Goal: Task Accomplishment & Management: Use online tool/utility

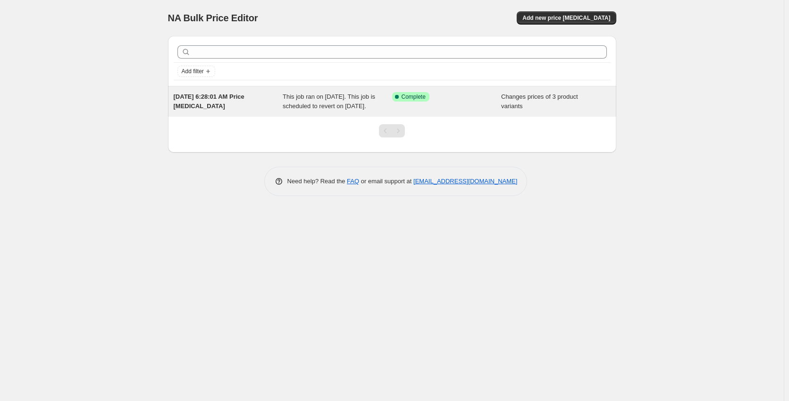
click at [519, 111] on div "Changes prices of 3 product variants" at bounding box center [556, 101] width 110 height 19
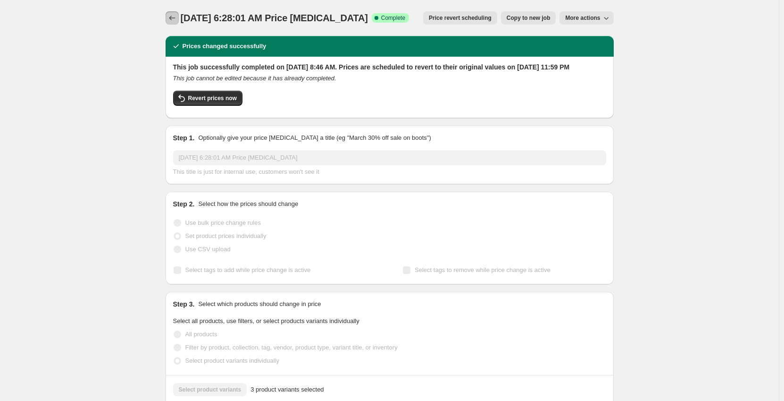
click at [174, 12] on button "Price change jobs" at bounding box center [172, 17] width 13 height 13
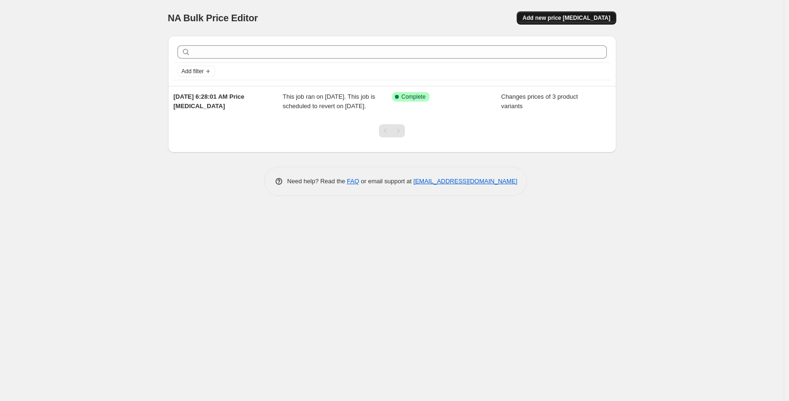
click at [569, 18] on span "Add new price [MEDICAL_DATA]" at bounding box center [566, 18] width 88 height 8
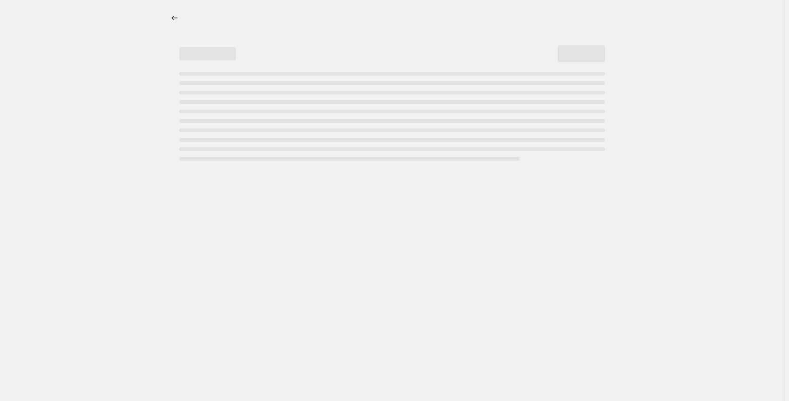
select select "percentage"
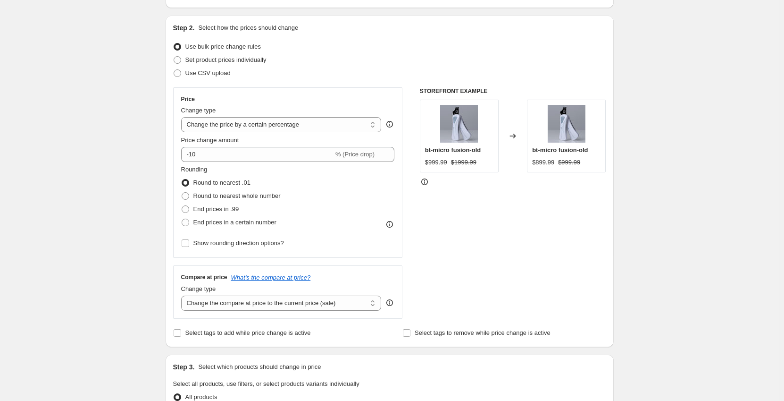
scroll to position [94, 0]
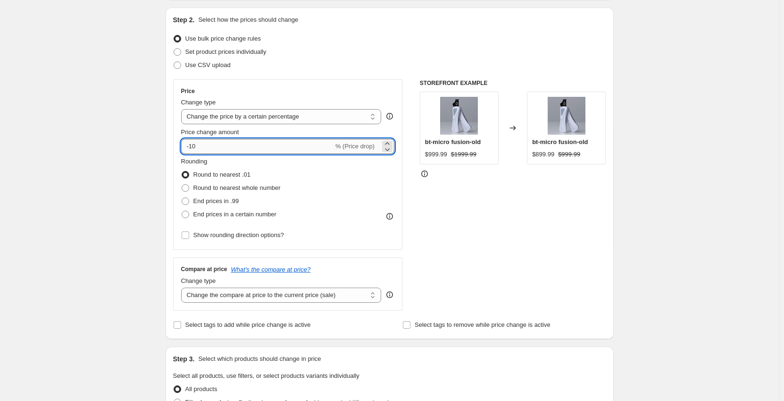
click at [250, 148] on input "-10" at bounding box center [257, 146] width 152 height 15
click at [204, 142] on input "-10" at bounding box center [257, 146] width 152 height 15
type input "-1"
type input "-20"
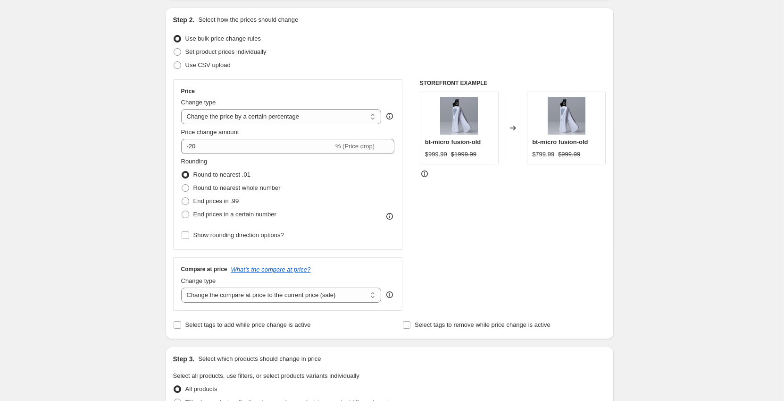
click at [123, 174] on div "Create new price change job. This page is ready Create new price change job Dra…" at bounding box center [389, 378] width 779 height 944
click at [189, 187] on span at bounding box center [186, 188] width 8 height 8
click at [182, 185] on input "Round to nearest whole number" at bounding box center [182, 184] width 0 height 0
radio input "true"
click at [190, 179] on span at bounding box center [185, 174] width 8 height 8
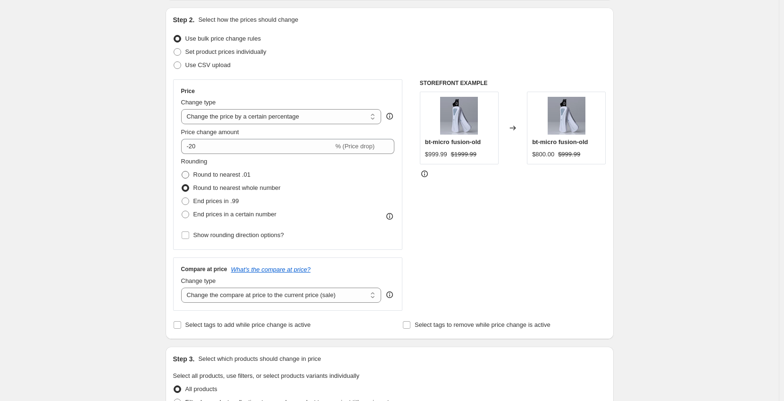
click at [182, 171] on input "Round to nearest .01" at bounding box center [182, 171] width 0 height 0
radio input "true"
click at [188, 235] on input "Show rounding direction options?" at bounding box center [186, 235] width 8 height 8
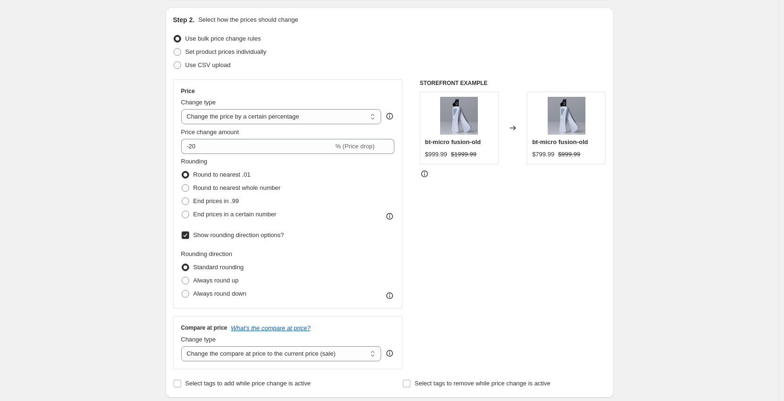
click at [189, 236] on input "Show rounding direction options?" at bounding box center [186, 235] width 8 height 8
checkbox input "false"
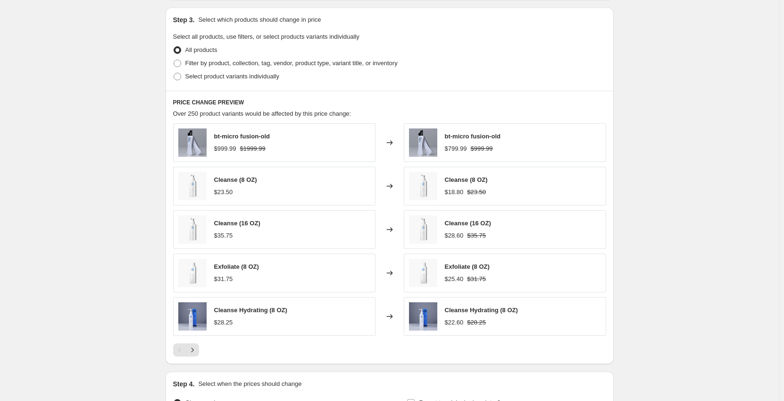
scroll to position [425, 0]
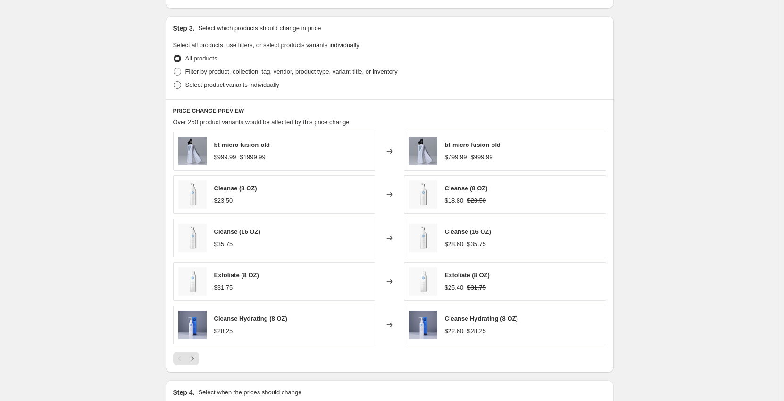
click at [252, 87] on span "Select product variants individually" at bounding box center [232, 84] width 94 height 7
click at [174, 82] on input "Select product variants individually" at bounding box center [174, 81] width 0 height 0
radio input "true"
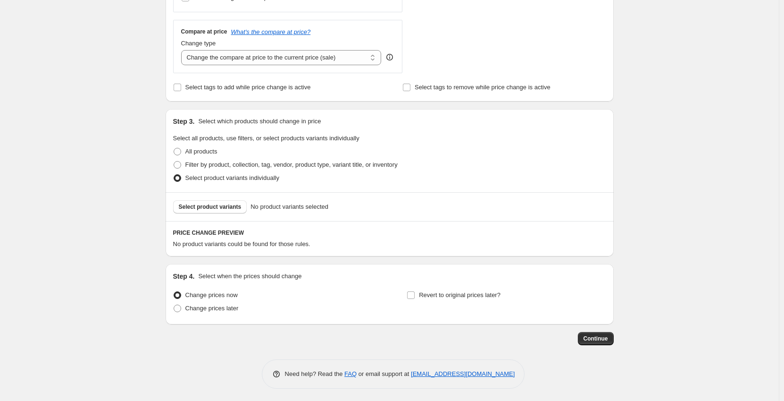
scroll to position [334, 0]
click at [228, 204] on span "Select product variants" at bounding box center [210, 205] width 63 height 8
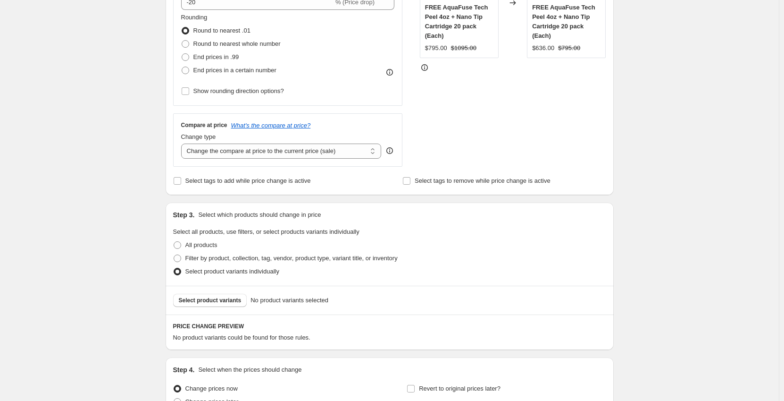
scroll to position [240, 0]
click at [208, 247] on span "All products" at bounding box center [201, 243] width 32 height 7
click at [174, 240] on input "All products" at bounding box center [174, 240] width 0 height 0
radio input "true"
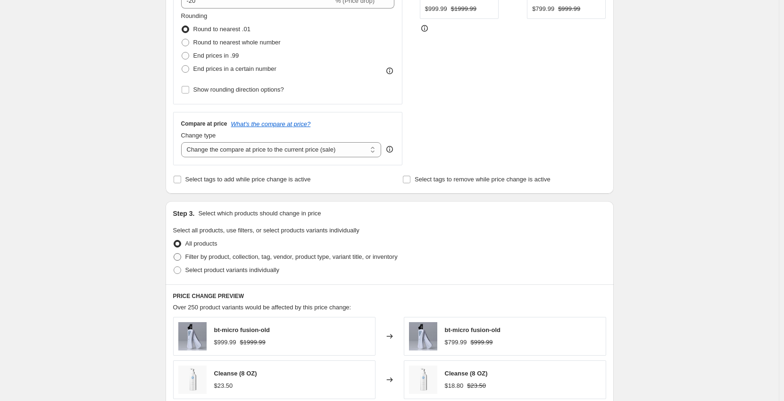
click at [212, 258] on span "Filter by product, collection, tag, vendor, product type, variant title, or inv…" at bounding box center [291, 256] width 212 height 7
click at [174, 253] on input "Filter by product, collection, tag, vendor, product type, variant title, or inv…" at bounding box center [174, 253] width 0 height 0
radio input "true"
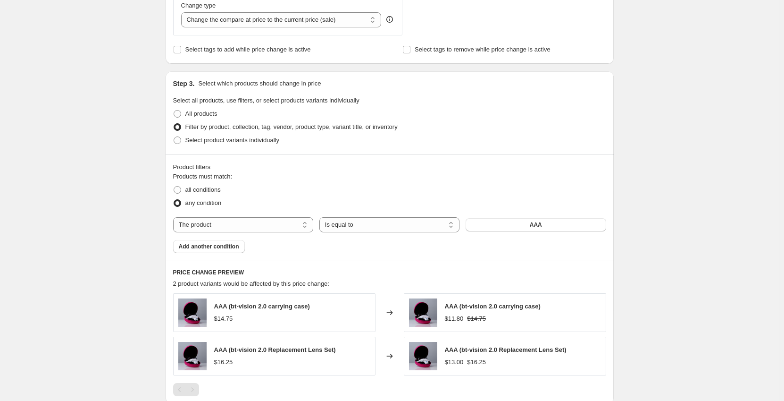
scroll to position [381, 0]
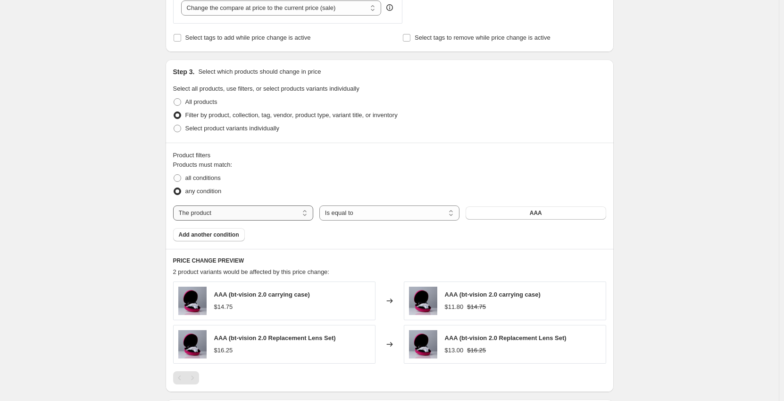
click at [224, 217] on select "The product The product's collection The product's tag The product's vendor The…" at bounding box center [243, 212] width 140 height 15
select select "product_status"
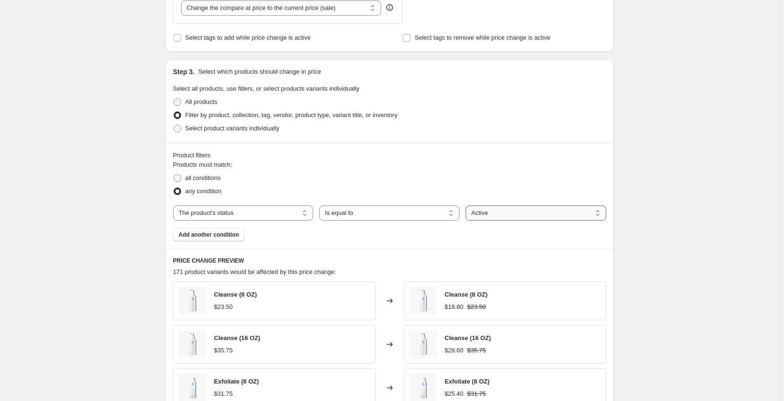
click at [506, 209] on select "Active Draft Archived" at bounding box center [536, 212] width 140 height 15
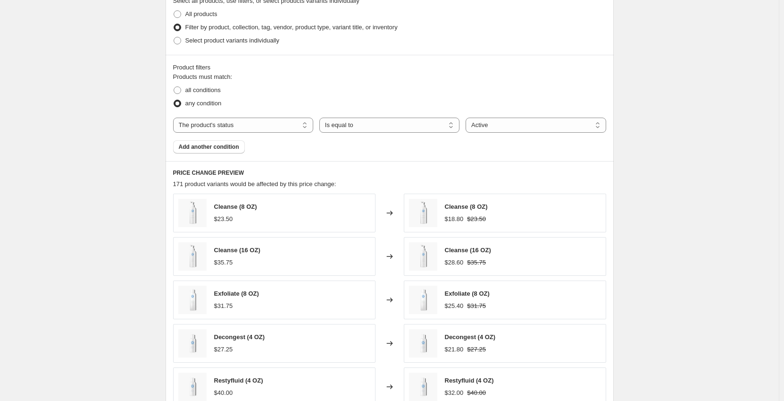
scroll to position [476, 0]
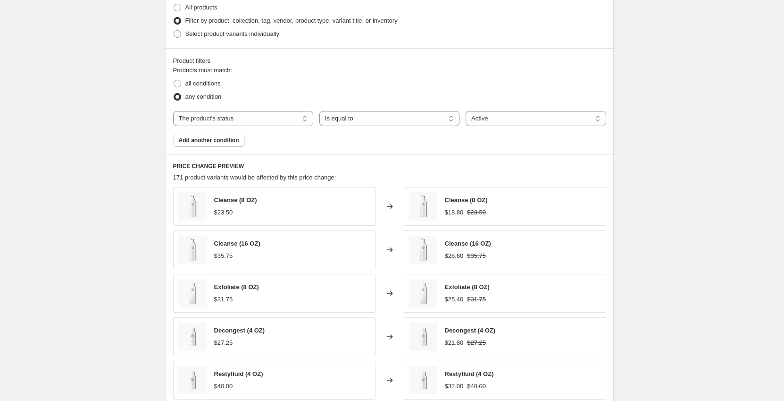
click at [312, 202] on div "Cleanse (8 OZ) $23.50" at bounding box center [274, 206] width 202 height 39
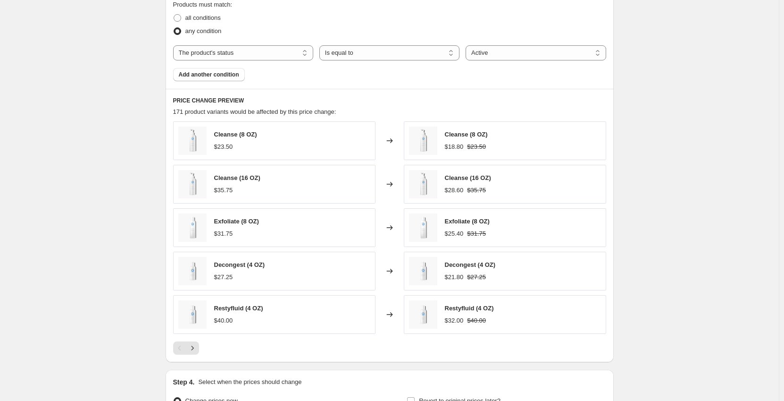
scroll to position [523, 0]
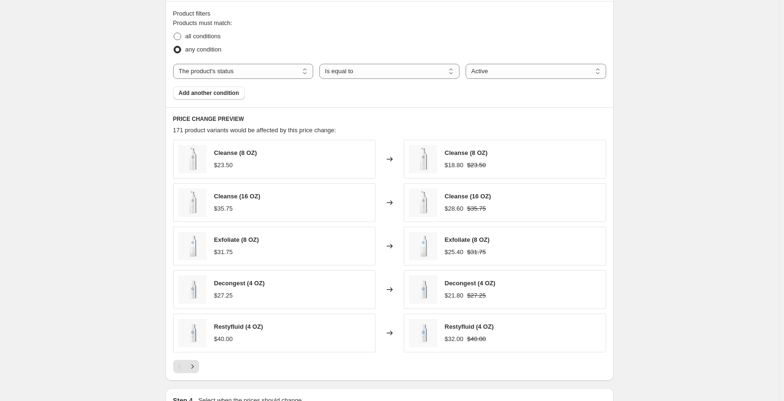
click at [187, 34] on span "all conditions" at bounding box center [202, 36] width 35 height 7
click at [174, 33] on input "all conditions" at bounding box center [174, 33] width 0 height 0
radio input "true"
click at [354, 266] on div "Cleanse (8 OZ) $23.50 Changed to Cleanse (8 OZ) $18.80 $23.50 Cleanse (16 OZ) $…" at bounding box center [389, 246] width 433 height 212
click at [356, 250] on div "Exfoliate (8 OZ) $31.75" at bounding box center [274, 246] width 202 height 39
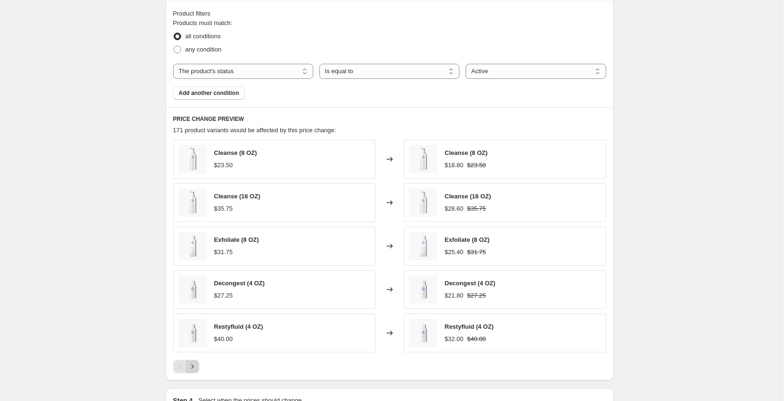
click at [197, 367] on icon "Next" at bounding box center [192, 366] width 9 height 9
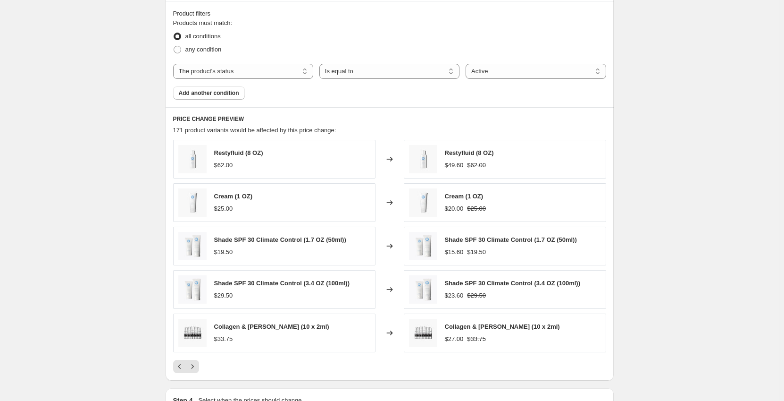
click at [254, 282] on span "Shade SPF 30 Climate Control (3.4 OZ (100ml))" at bounding box center [282, 282] width 136 height 7
click at [218, 286] on span "Shade SPF 30 Climate Control (3.4 OZ (100ml))" at bounding box center [282, 282] width 136 height 7
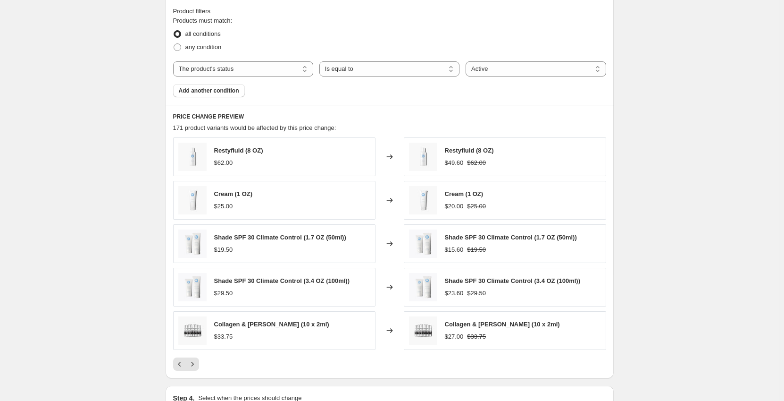
scroll to position [649, 0]
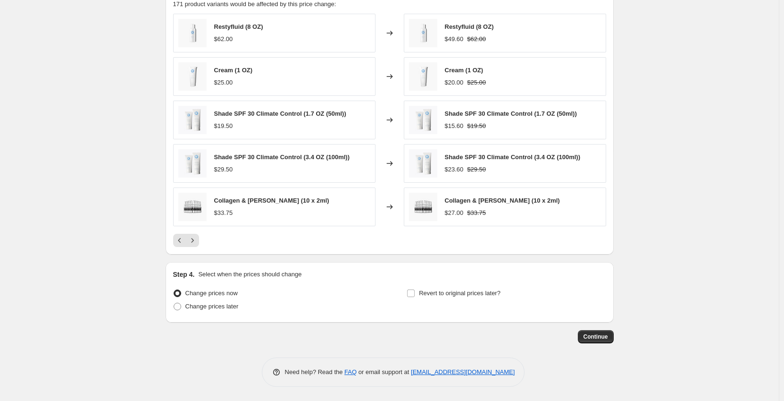
drag, startPoint x: 281, startPoint y: 208, endPoint x: 224, endPoint y: 148, distance: 82.5
click at [224, 148] on div "Shade SPF 30 Climate Control (3.4 OZ (100ml)) $29.50" at bounding box center [274, 163] width 202 height 39
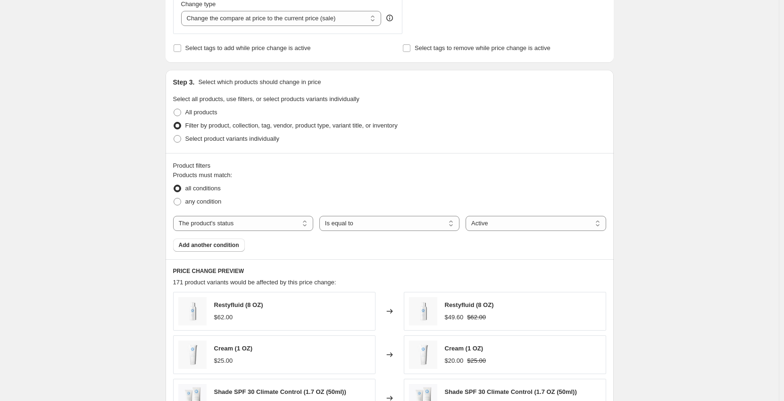
scroll to position [366, 0]
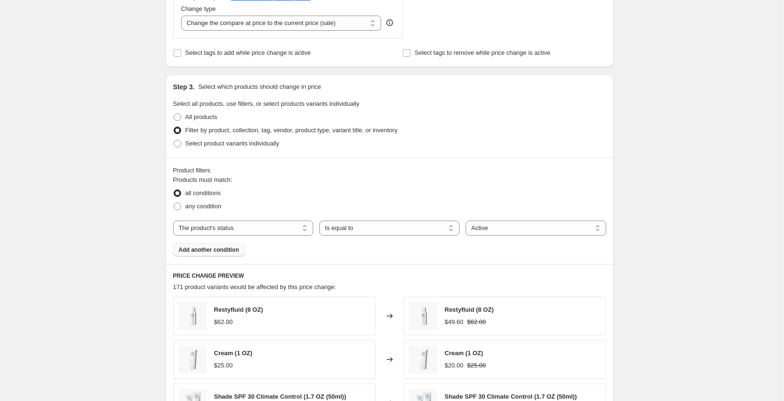
click at [230, 248] on span "Add another condition" at bounding box center [209, 250] width 60 height 8
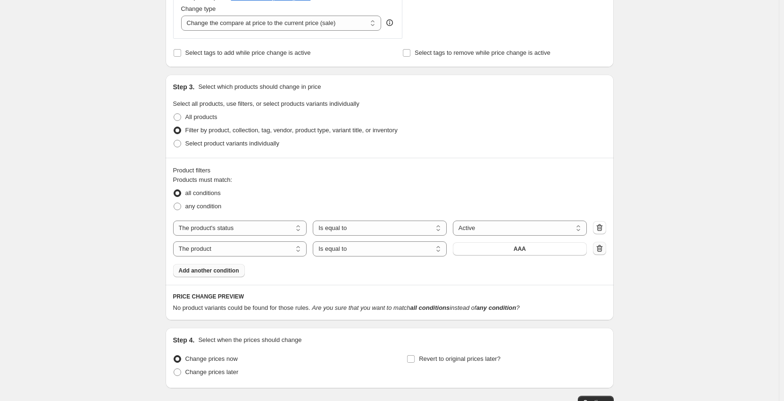
click at [605, 252] on icon "button" at bounding box center [599, 248] width 9 height 9
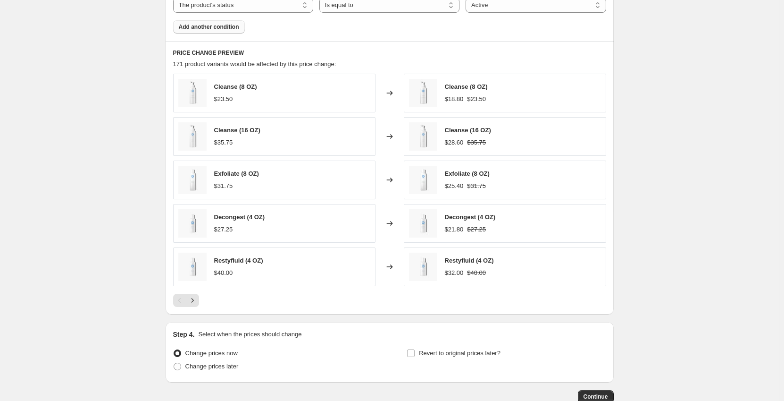
scroll to position [602, 0]
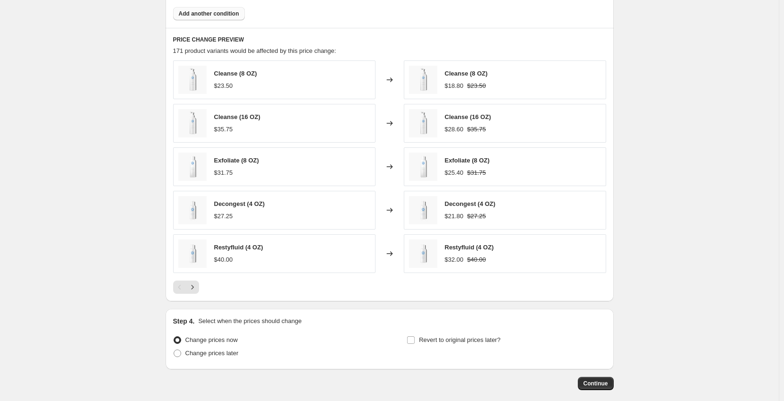
click at [293, 219] on div "Decongest (4 OZ) $27.25" at bounding box center [274, 210] width 202 height 39
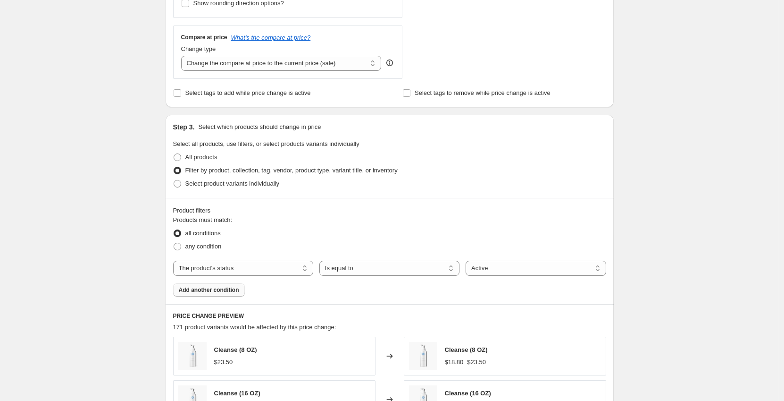
scroll to position [319, 0]
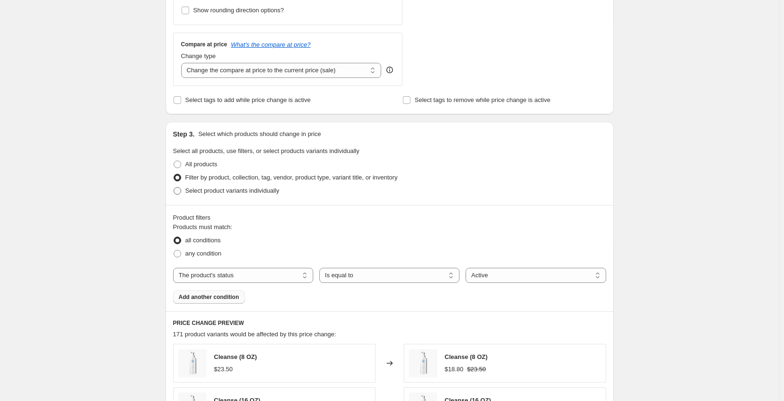
click at [256, 189] on span "Select product variants individually" at bounding box center [232, 190] width 94 height 7
click at [174, 187] on input "Select product variants individually" at bounding box center [174, 187] width 0 height 0
radio input "true"
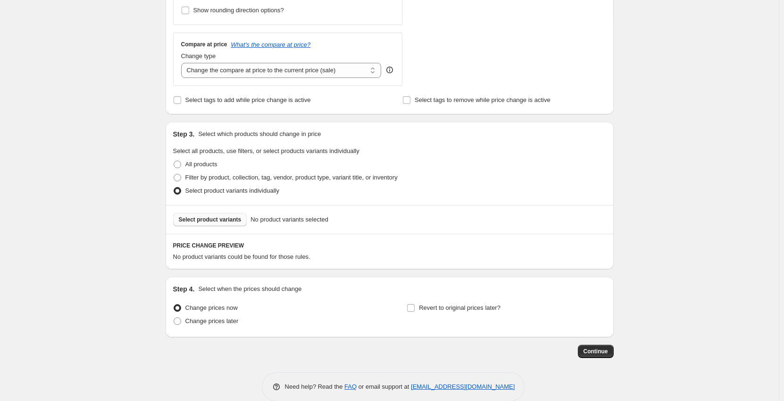
click at [232, 217] on span "Select product variants" at bounding box center [210, 220] width 63 height 8
click at [179, 169] on label "All products" at bounding box center [195, 164] width 44 height 13
click at [174, 161] on input "All products" at bounding box center [174, 160] width 0 height 0
radio input "true"
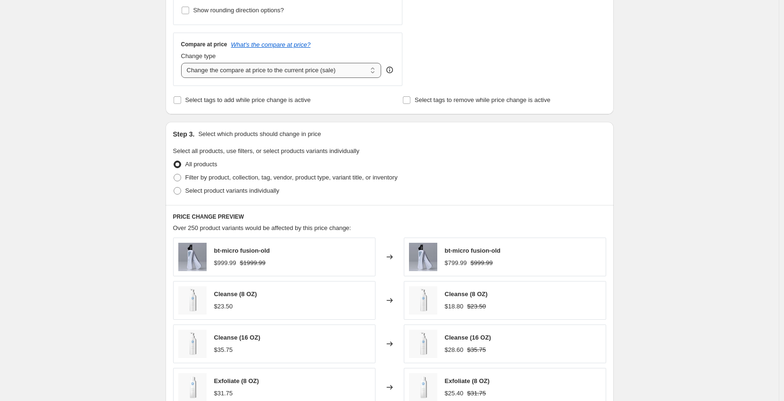
click at [295, 75] on select "Change the compare at price to the current price (sale) Change the compare at p…" at bounding box center [281, 70] width 201 height 15
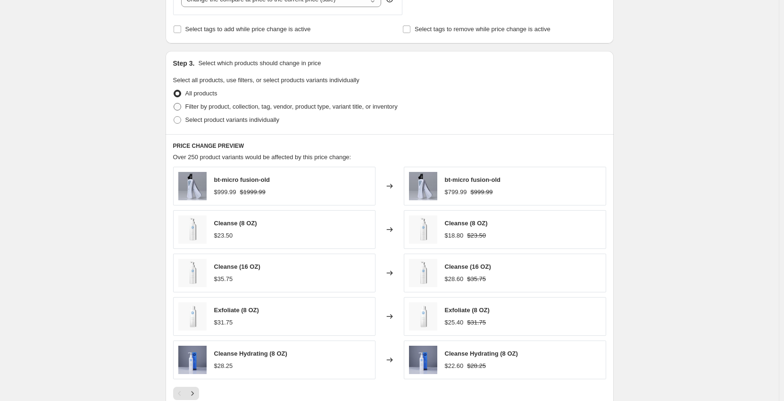
scroll to position [413, 0]
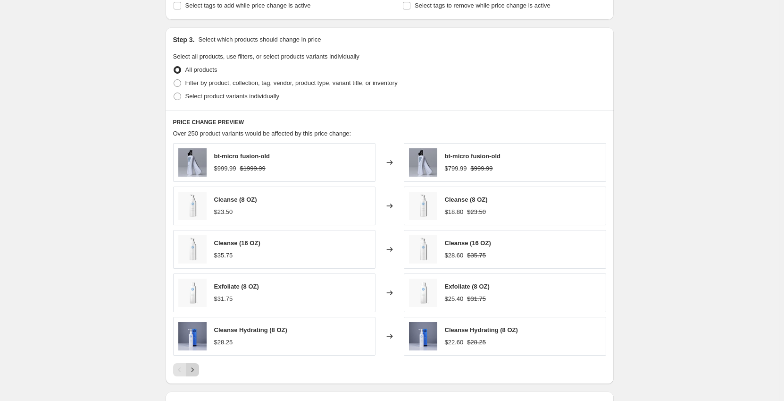
click at [194, 369] on icon "Next" at bounding box center [192, 369] width 9 height 9
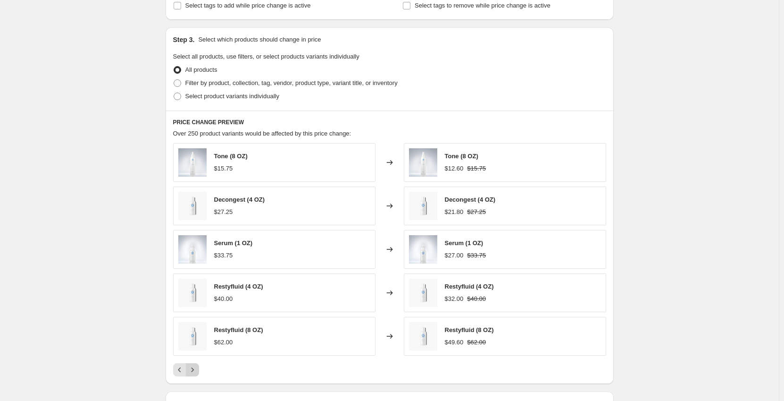
click at [198, 376] on button "Next" at bounding box center [192, 369] width 13 height 13
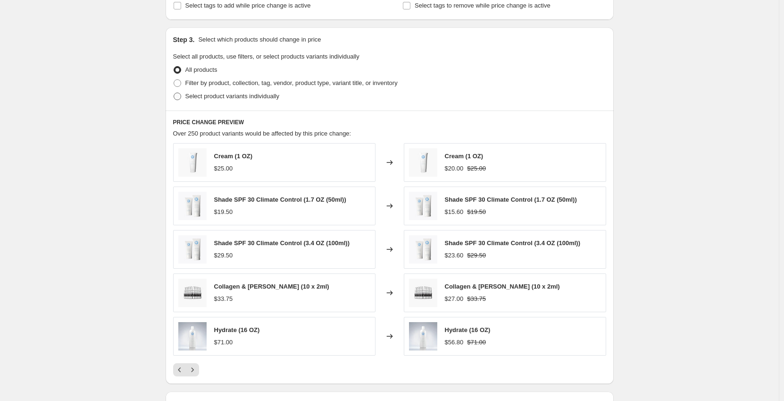
click at [237, 99] on span "Select product variants individually" at bounding box center [232, 96] width 94 height 7
click at [174, 93] on input "Select product variants individually" at bounding box center [174, 93] width 0 height 0
radio input "true"
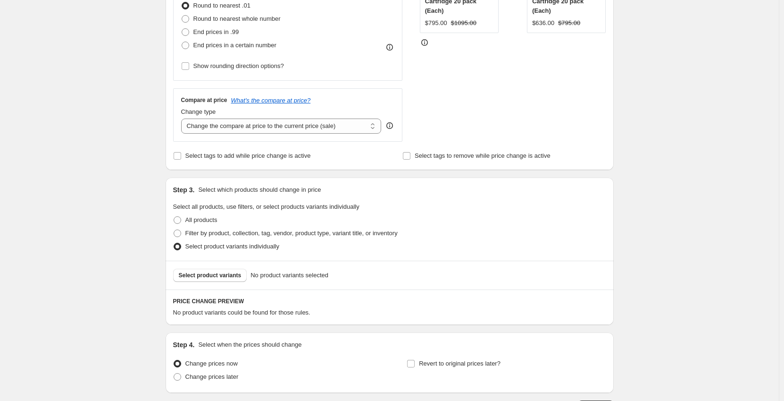
scroll to position [287, 0]
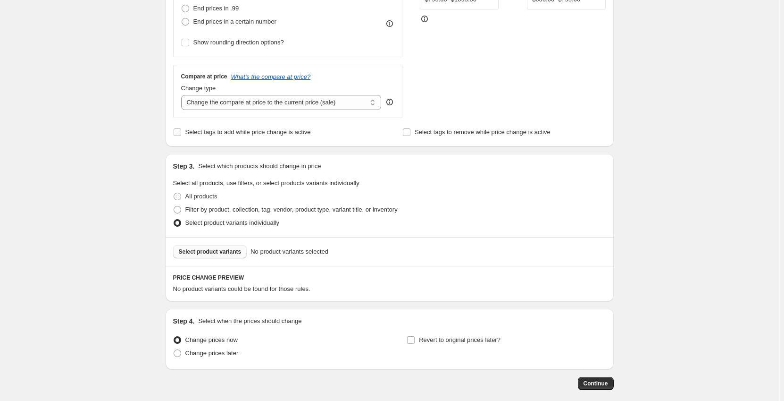
click at [220, 249] on span "Select product variants" at bounding box center [210, 252] width 63 height 8
click at [206, 206] on span "Filter by product, collection, tag, vendor, product type, variant title, or inv…" at bounding box center [291, 209] width 212 height 7
click at [174, 206] on input "Filter by product, collection, tag, vendor, product type, variant title, or inv…" at bounding box center [174, 206] width 0 height 0
radio input "true"
select select "product_status"
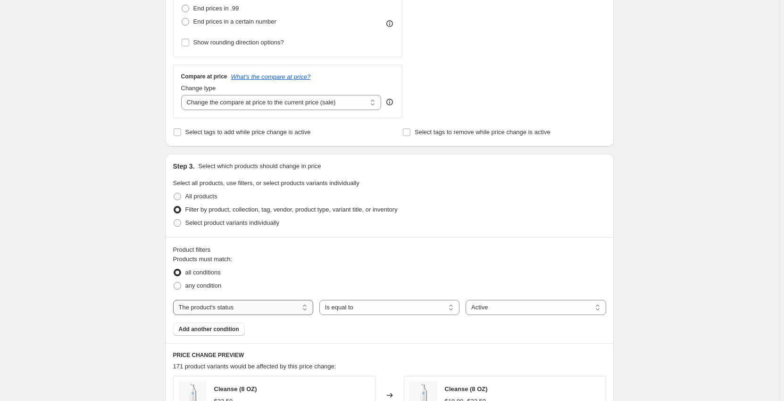
click at [231, 308] on select "The product The product's collection The product's tag The product's vendor The…" at bounding box center [243, 307] width 140 height 15
click at [381, 311] on select "Is equal to Is not equal to" at bounding box center [390, 307] width 140 height 15
click at [382, 309] on select "Is equal to Is not equal to" at bounding box center [390, 307] width 140 height 15
click at [482, 308] on select "Active Draft Archived" at bounding box center [536, 307] width 140 height 15
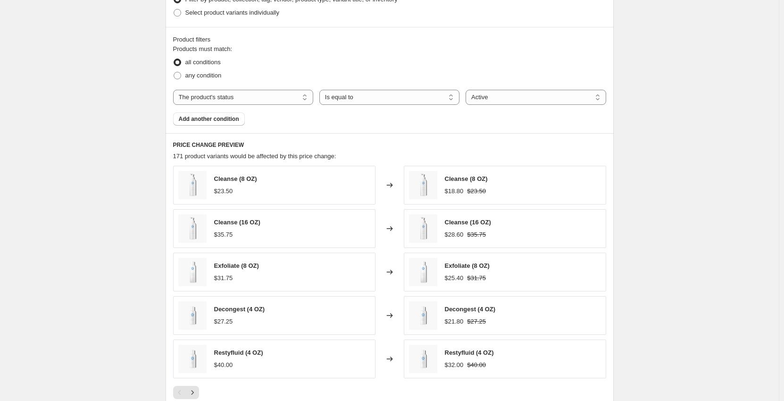
scroll to position [523, 0]
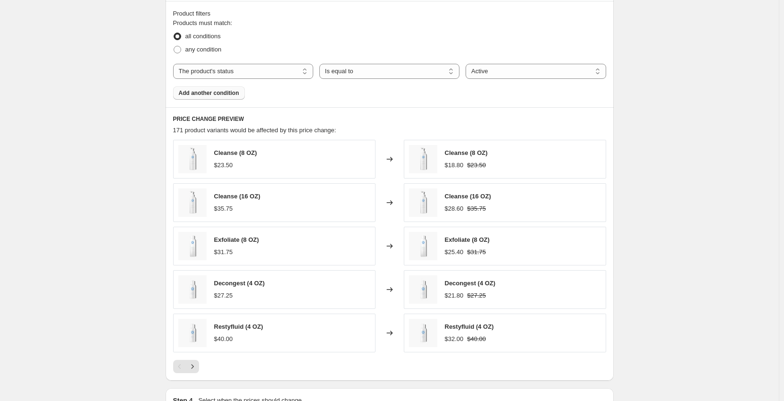
click at [220, 93] on span "Add another condition" at bounding box center [209, 93] width 60 height 8
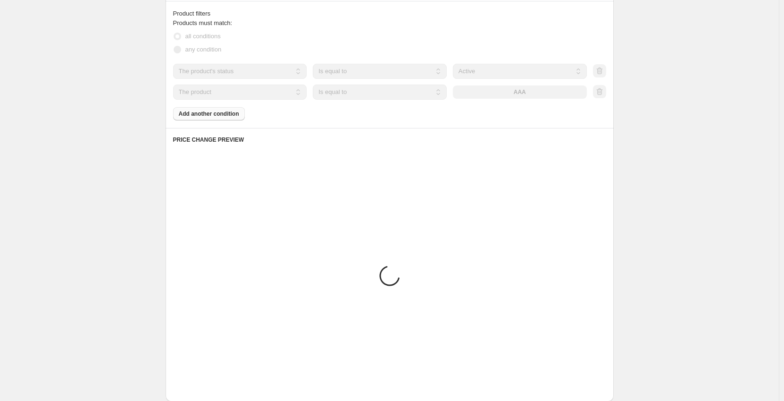
scroll to position [432, 0]
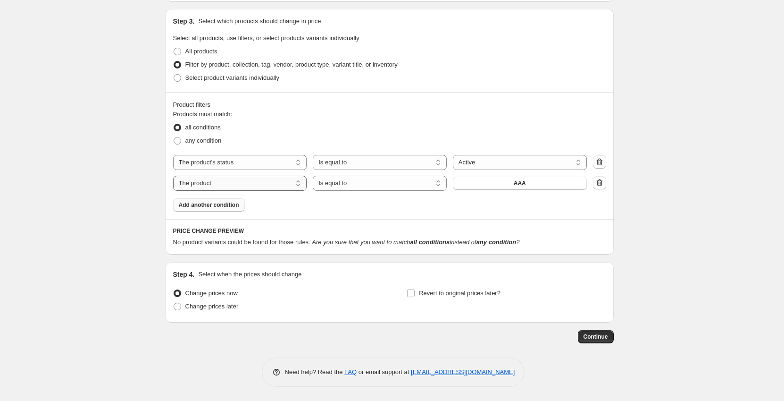
click at [250, 178] on select "The product The product's collection The product's tag The product's vendor The…" at bounding box center [240, 183] width 134 height 15
click at [364, 218] on div "Product filters Products must match: all conditions any condition The product T…" at bounding box center [390, 155] width 448 height 127
click at [291, 183] on select "The product The product's collection The product's tag The product's vendor The…" at bounding box center [240, 183] width 134 height 15
click at [330, 130] on div "all conditions" at bounding box center [389, 127] width 433 height 13
click at [602, 181] on icon "button" at bounding box center [599, 182] width 9 height 9
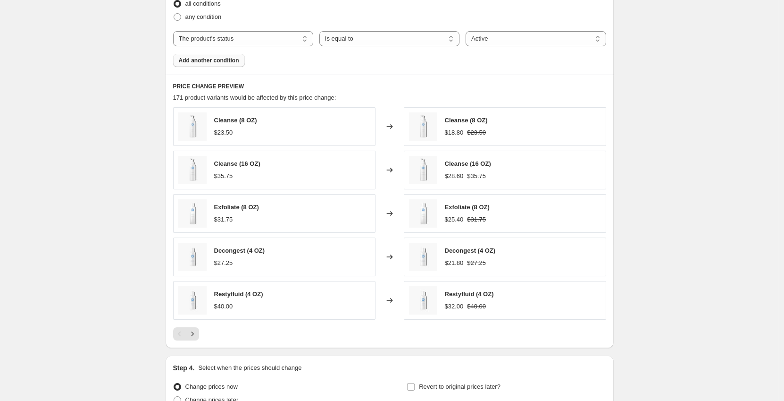
scroll to position [555, 0]
click at [197, 336] on icon "Next" at bounding box center [192, 333] width 9 height 9
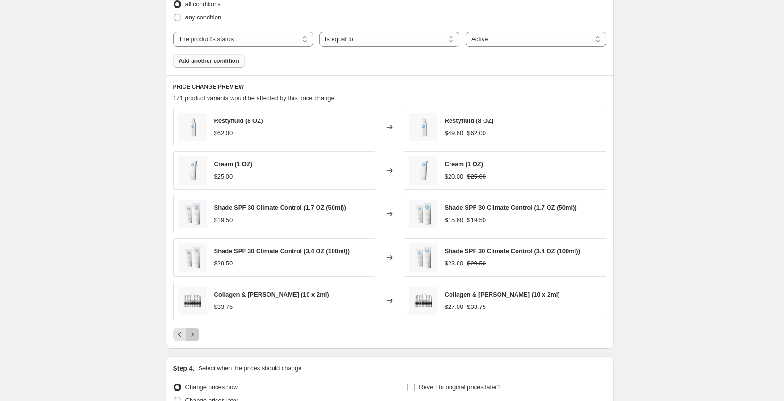
click at [197, 336] on icon "Next" at bounding box center [192, 333] width 9 height 9
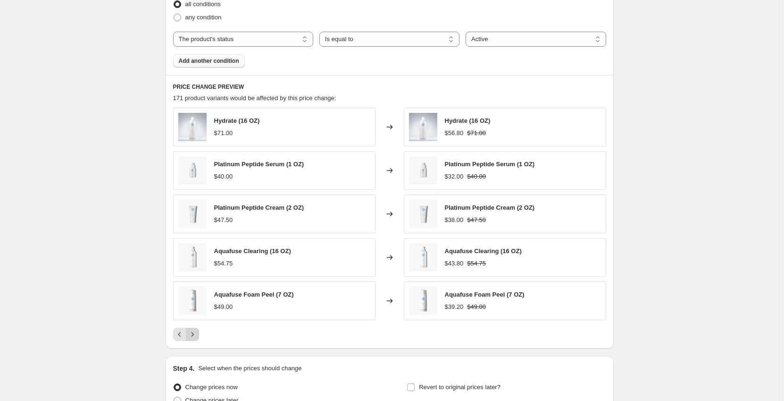
click at [197, 336] on icon "Next" at bounding box center [192, 333] width 9 height 9
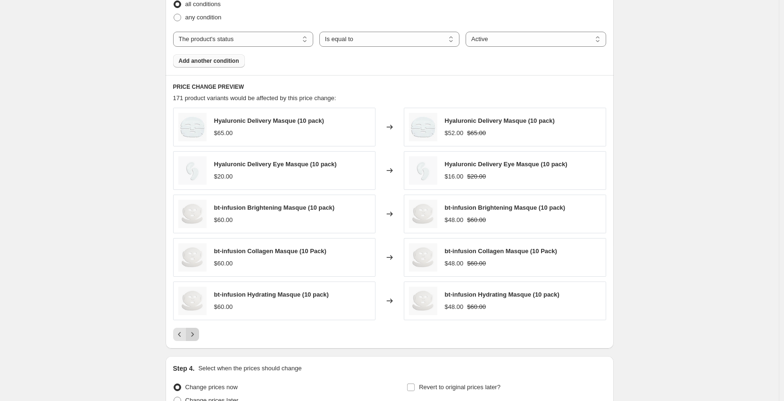
click at [197, 336] on icon "Next" at bounding box center [192, 333] width 9 height 9
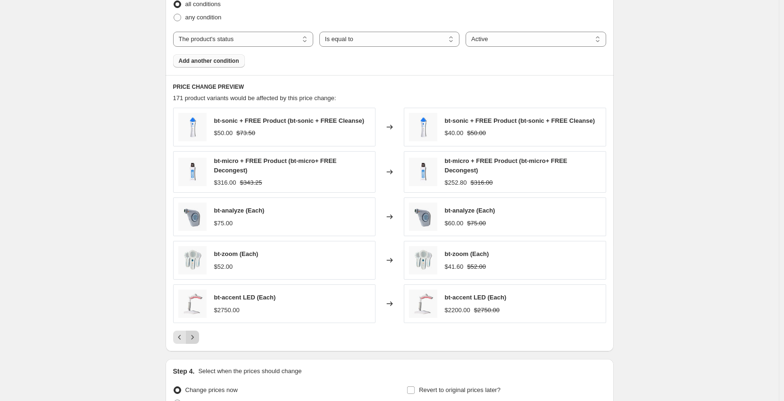
click at [197, 336] on icon "Next" at bounding box center [192, 336] width 9 height 9
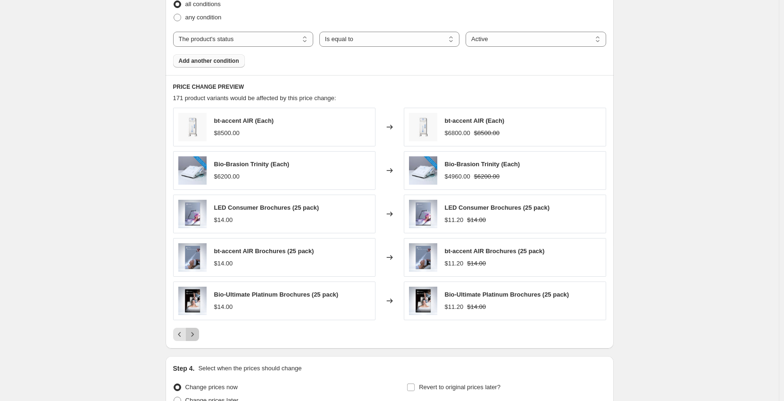
click at [197, 336] on icon "Next" at bounding box center [192, 333] width 9 height 9
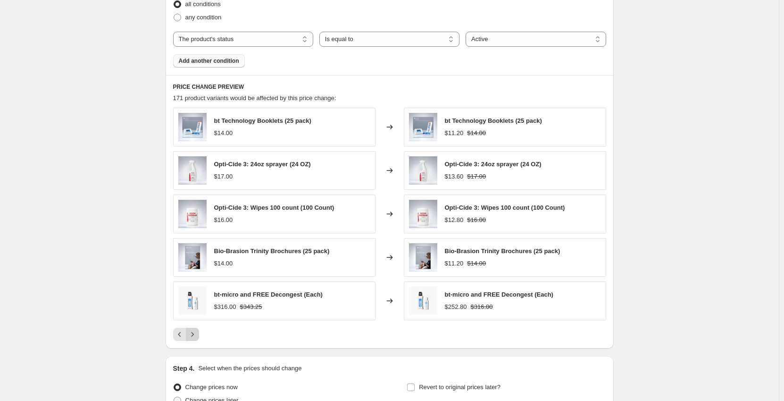
click at [197, 336] on icon "Next" at bounding box center [192, 333] width 9 height 9
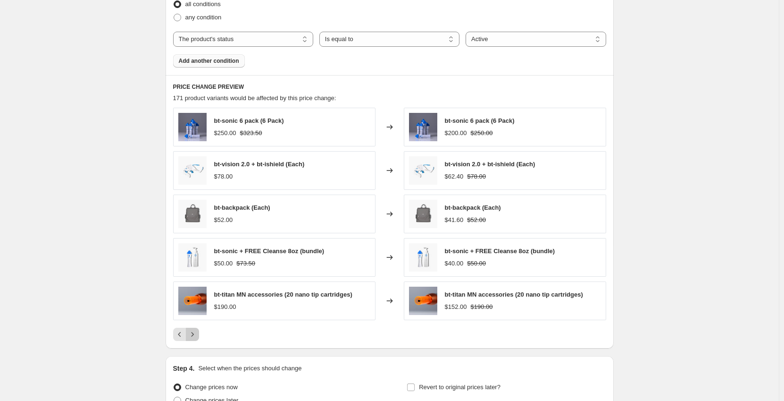
click at [197, 336] on icon "Next" at bounding box center [192, 333] width 9 height 9
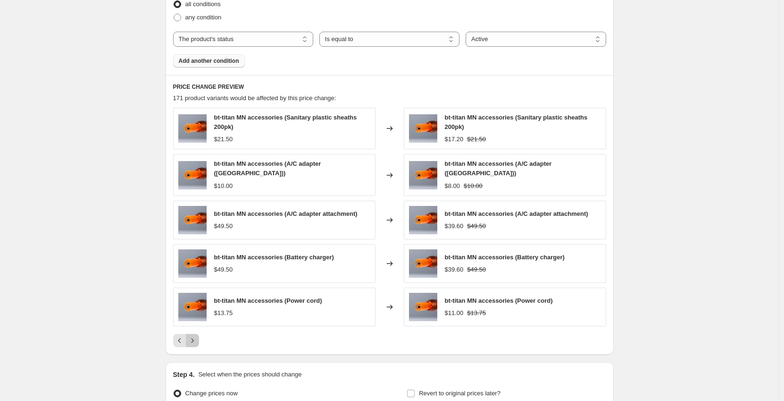
click at [197, 336] on icon "Next" at bounding box center [192, 340] width 9 height 9
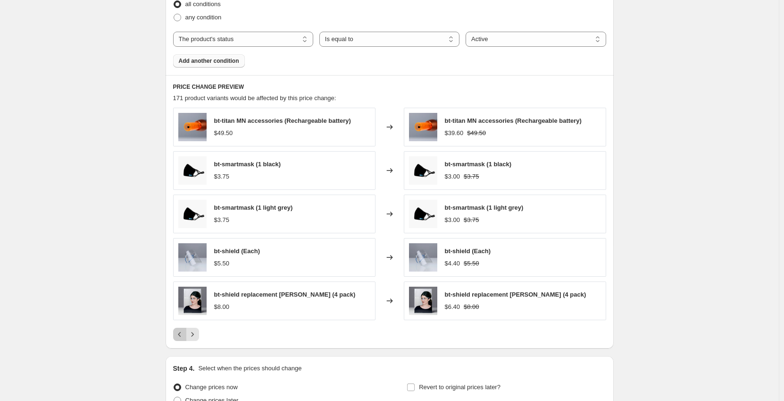
click at [184, 335] on icon "Previous" at bounding box center [179, 333] width 9 height 9
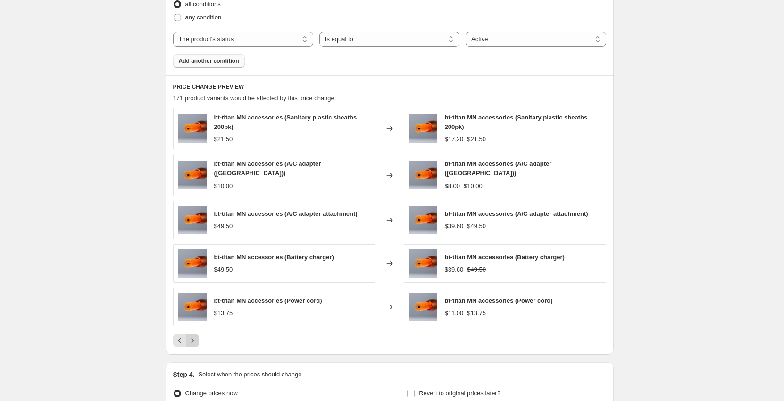
click at [190, 336] on icon "Next" at bounding box center [192, 340] width 9 height 9
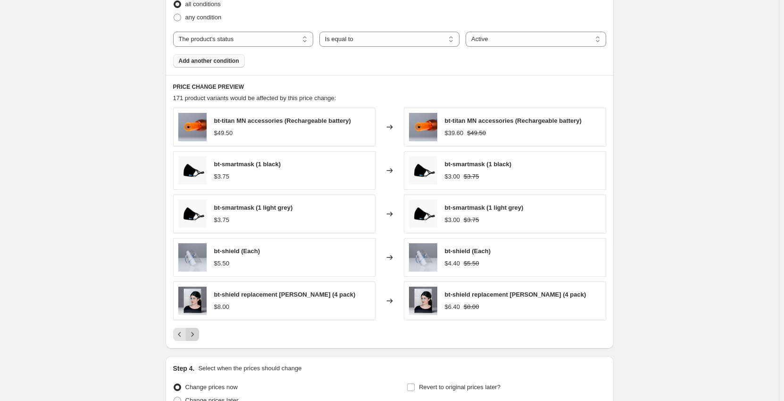
click at [190, 333] on icon "Next" at bounding box center [192, 333] width 9 height 9
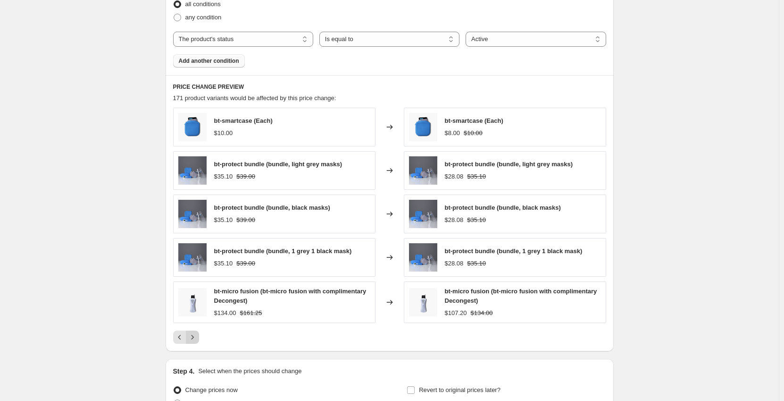
click at [191, 333] on icon "Next" at bounding box center [192, 336] width 9 height 9
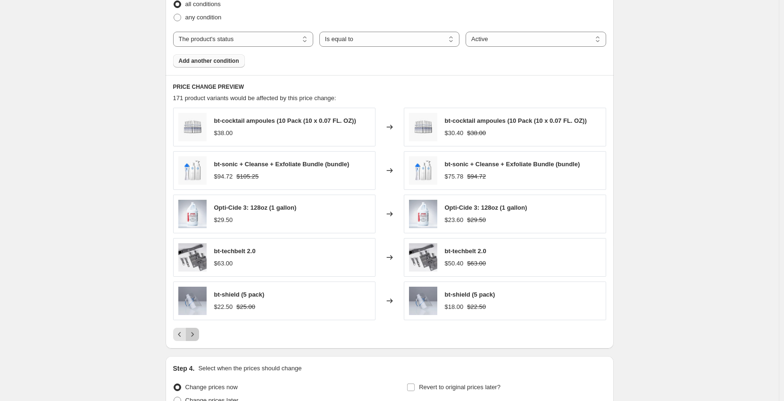
click at [191, 333] on icon "Next" at bounding box center [192, 333] width 9 height 9
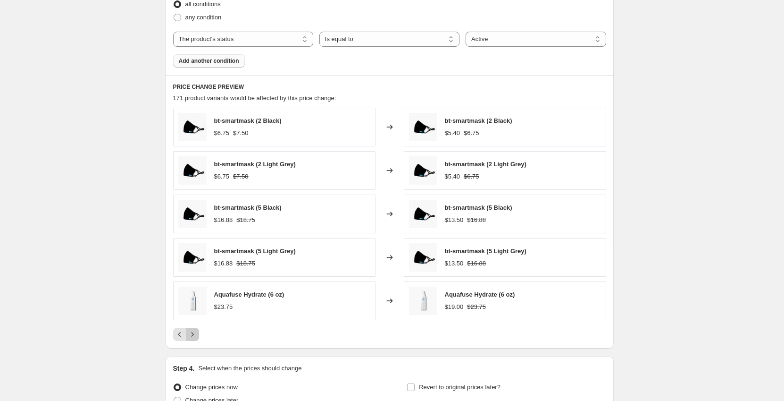
click at [191, 333] on icon "Next" at bounding box center [192, 333] width 9 height 9
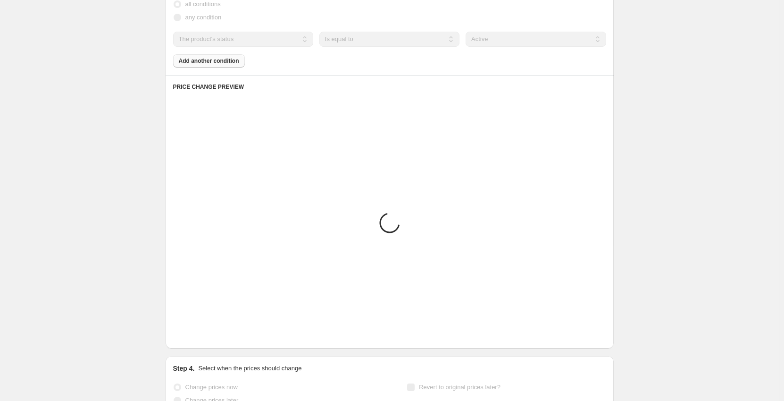
click at [191, 333] on button "Next" at bounding box center [192, 334] width 13 height 13
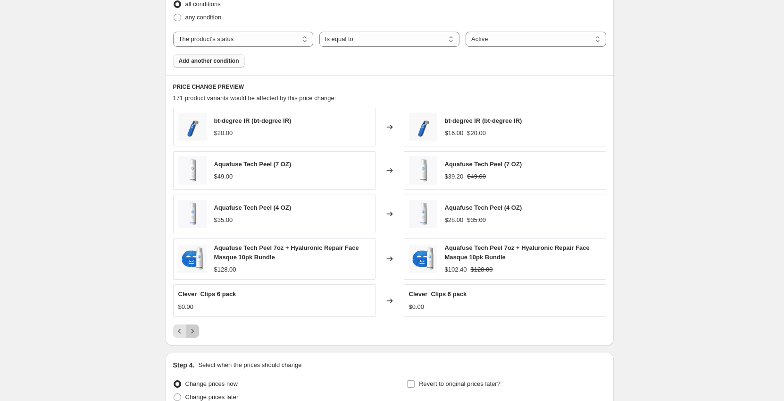
click at [191, 333] on icon "Next" at bounding box center [192, 330] width 9 height 9
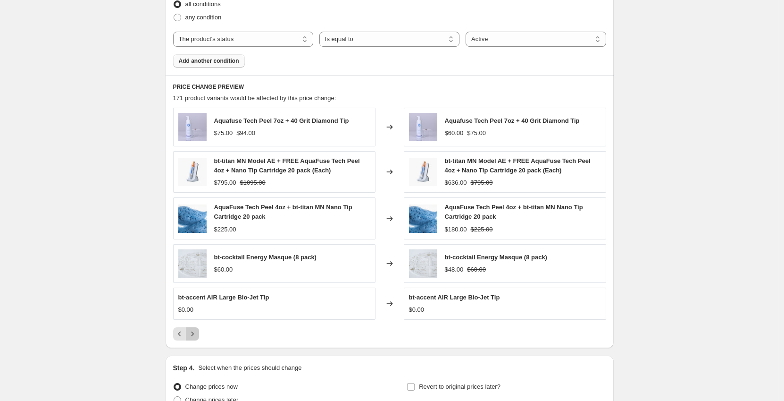
click at [191, 333] on icon "Next" at bounding box center [192, 333] width 9 height 9
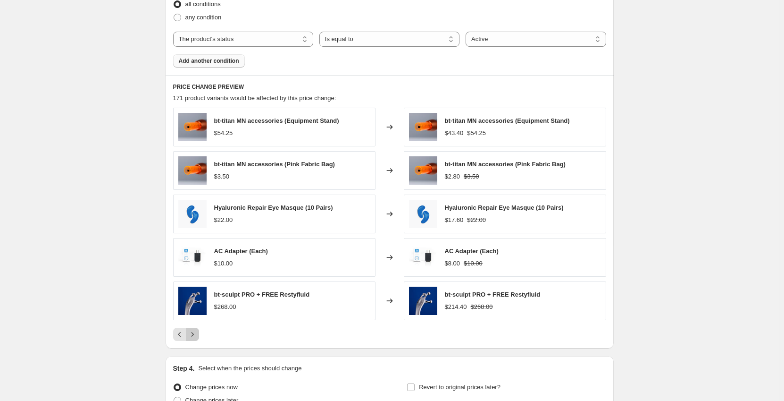
click at [196, 335] on icon "Next" at bounding box center [192, 333] width 9 height 9
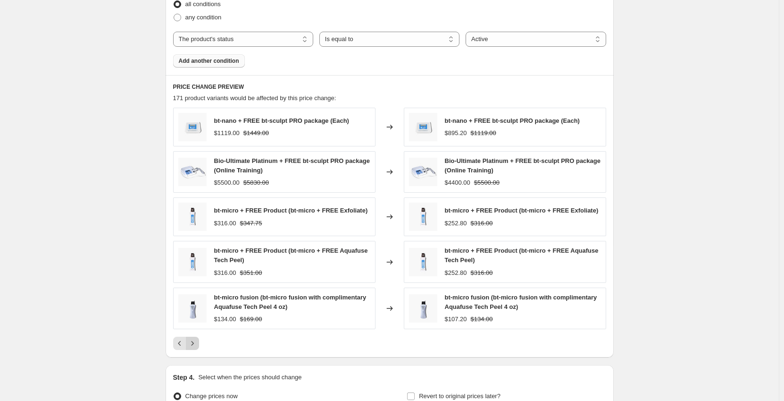
click at [196, 335] on div "bt-nano + FREE bt-sculpt PRO package (Each) $1119.00 $1449.00 Changed to bt-nan…" at bounding box center [389, 229] width 433 height 242
click at [197, 342] on icon "Next" at bounding box center [192, 342] width 9 height 9
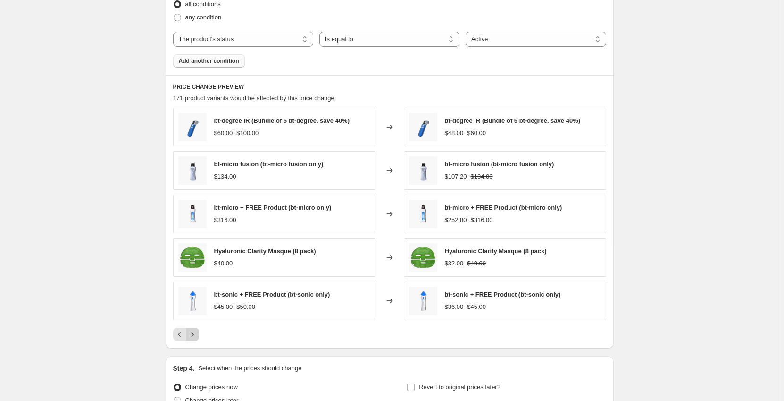
click at [198, 342] on div "PRICE CHANGE PREVIEW 171 product variants would be affected by this price chang…" at bounding box center [390, 211] width 448 height 273
click at [197, 337] on icon "Next" at bounding box center [192, 333] width 9 height 9
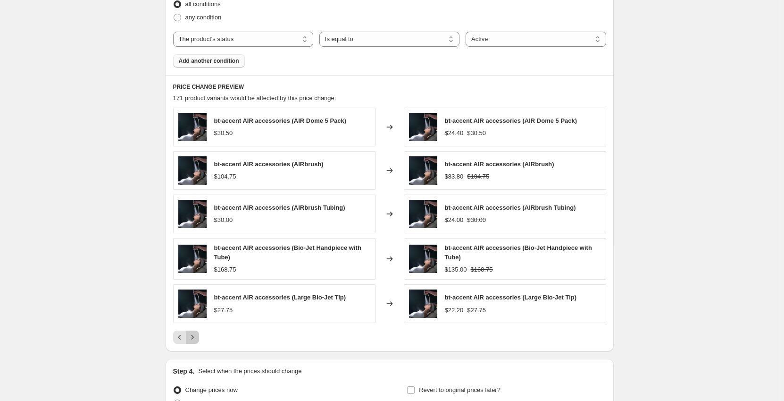
click at [197, 337] on icon "Next" at bounding box center [192, 336] width 9 height 9
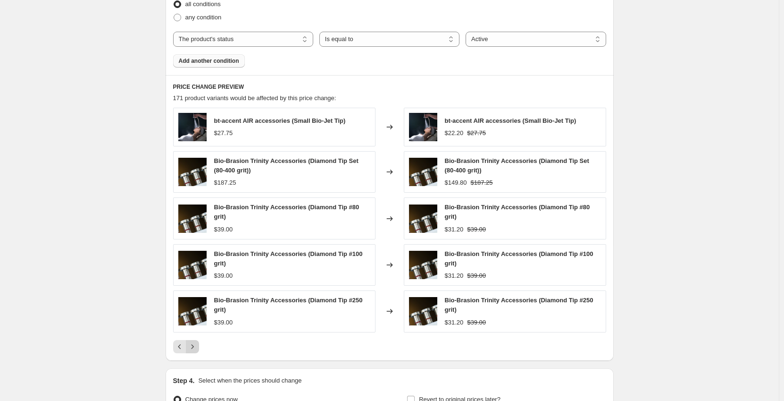
click at [197, 337] on div "bt-accent AIR accessories (Small Bio-Jet Tip) $27.75 Changed to bt-accent AIR a…" at bounding box center [389, 230] width 433 height 245
click at [198, 342] on button "Next" at bounding box center [192, 346] width 13 height 13
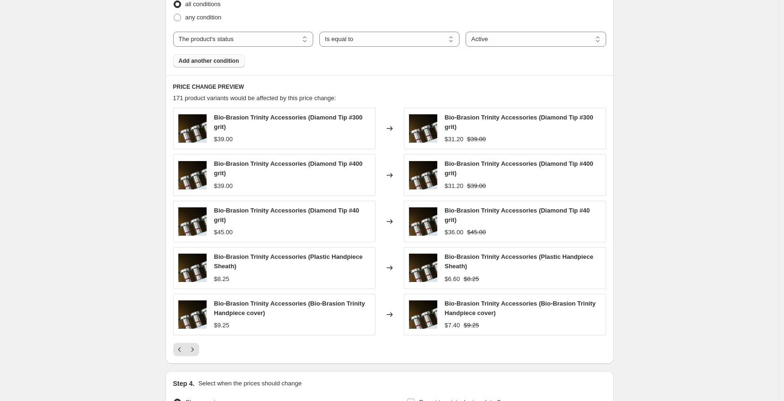
click at [197, 341] on div "Bio-Brasion Trinity Accessories (Diamond Tip #300 grit) $39.00 Changed to Bio-B…" at bounding box center [389, 232] width 433 height 248
drag, startPoint x: 200, startPoint y: 344, endPoint x: 197, endPoint y: 348, distance: 4.9
click at [199, 345] on button "Next" at bounding box center [192, 349] width 13 height 13
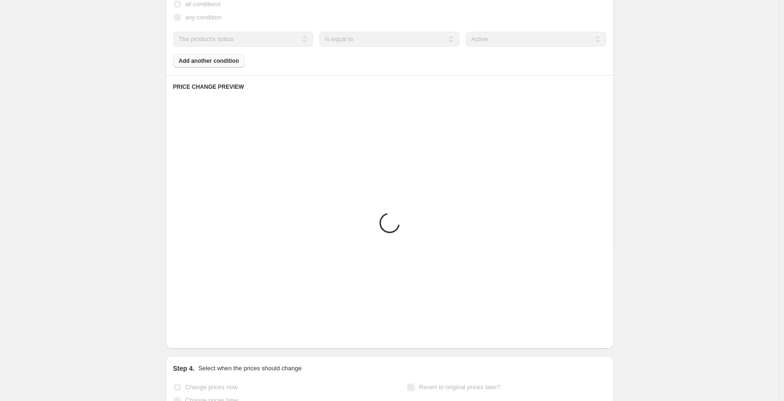
click at [197, 348] on div "PRICE CHANGE PREVIEW Placeholder Loading product variants... Loading... Placeho…" at bounding box center [390, 211] width 448 height 273
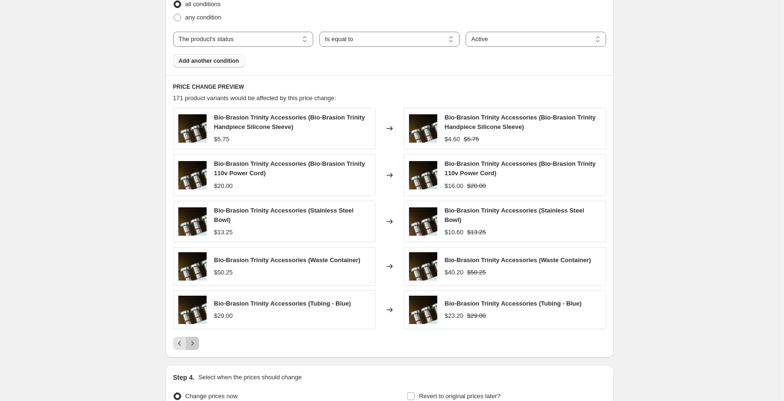
click at [196, 342] on icon "Next" at bounding box center [192, 342] width 9 height 9
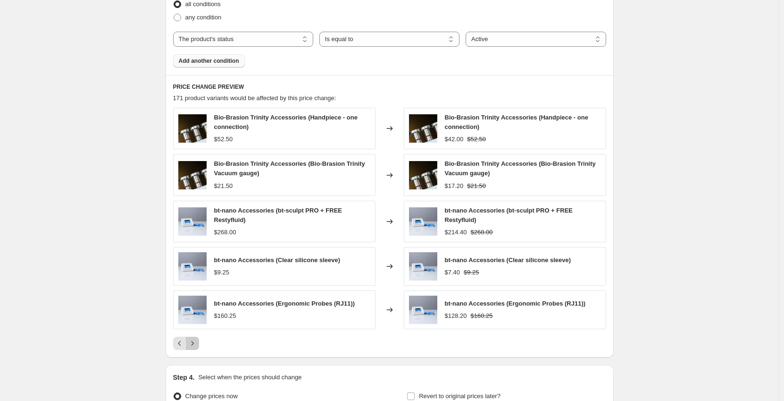
click at [196, 342] on icon "Next" at bounding box center [192, 342] width 9 height 9
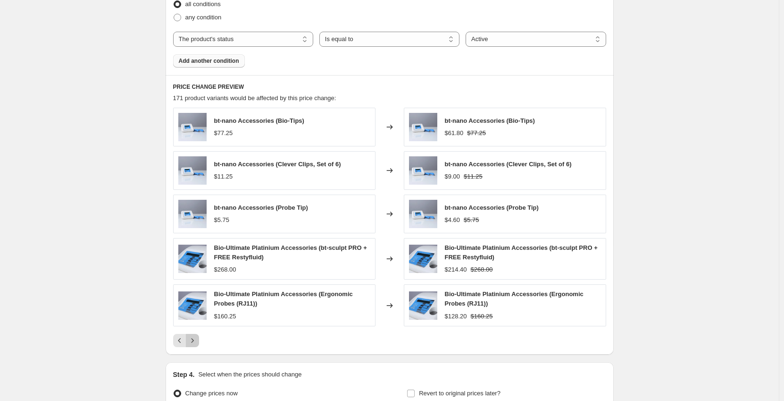
click at [196, 342] on icon "Next" at bounding box center [192, 340] width 9 height 9
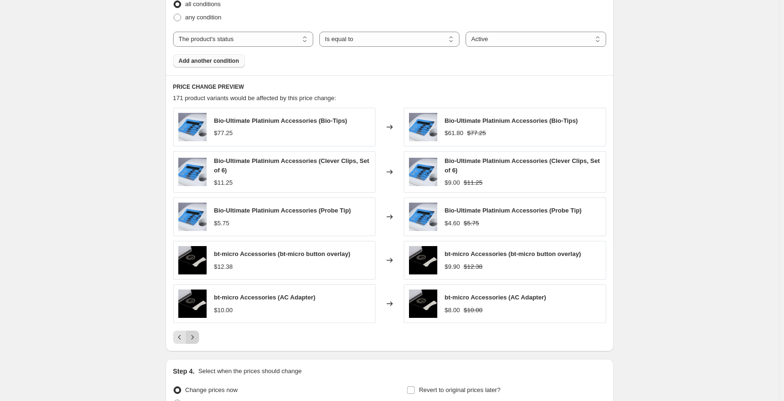
click at [196, 342] on icon "Next" at bounding box center [192, 336] width 9 height 9
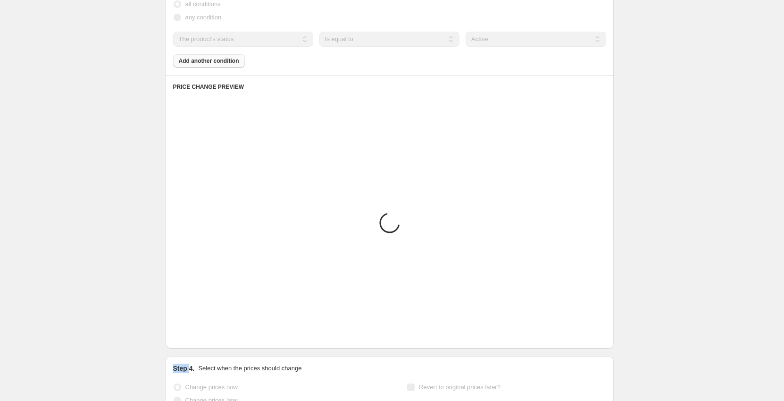
click at [196, 342] on div "PRICE CHANGE PREVIEW Placeholder Loading product variants... Loading... Placeho…" at bounding box center [390, 211] width 448 height 273
click at [196, 339] on icon "Next" at bounding box center [192, 333] width 9 height 9
click at [196, 342] on div "PRICE CHANGE PREVIEW Placeholder Loading product variants... Loading... Placeho…" at bounding box center [390, 211] width 448 height 273
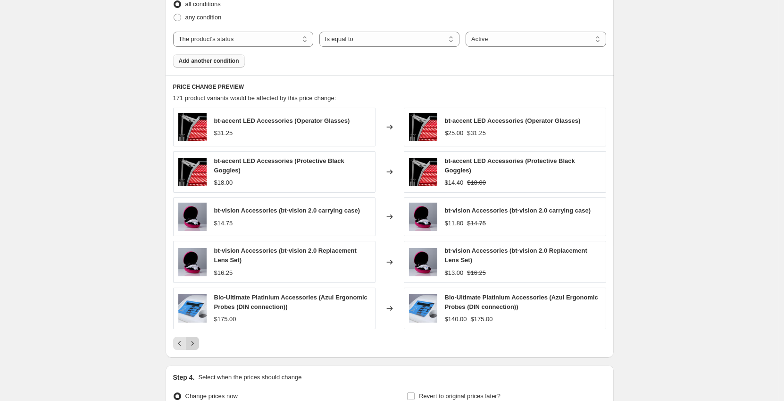
click at [196, 342] on div "PRICE CHANGE PREVIEW 171 product variants would be affected by this price chang…" at bounding box center [390, 216] width 448 height 283
click at [196, 342] on icon "Next" at bounding box center [192, 342] width 9 height 9
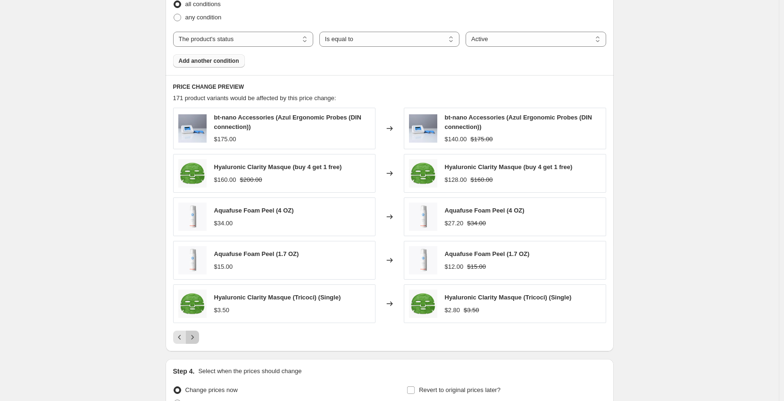
click at [196, 342] on icon "Next" at bounding box center [192, 336] width 9 height 9
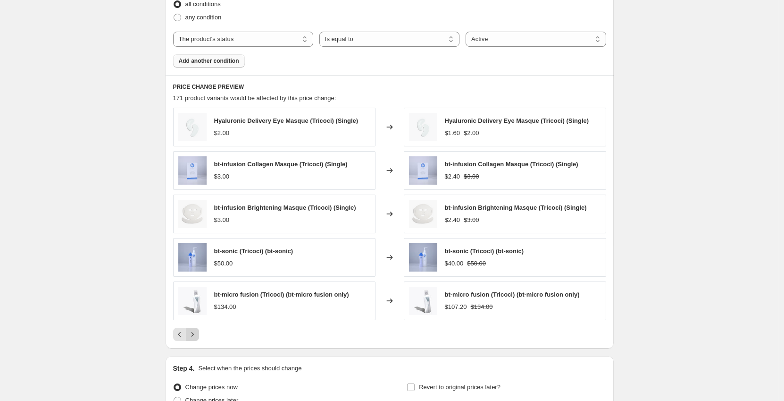
click at [196, 342] on div "PRICE CHANGE PREVIEW 171 product variants would be affected by this price chang…" at bounding box center [390, 211] width 448 height 273
click at [197, 336] on icon "Next" at bounding box center [192, 333] width 9 height 9
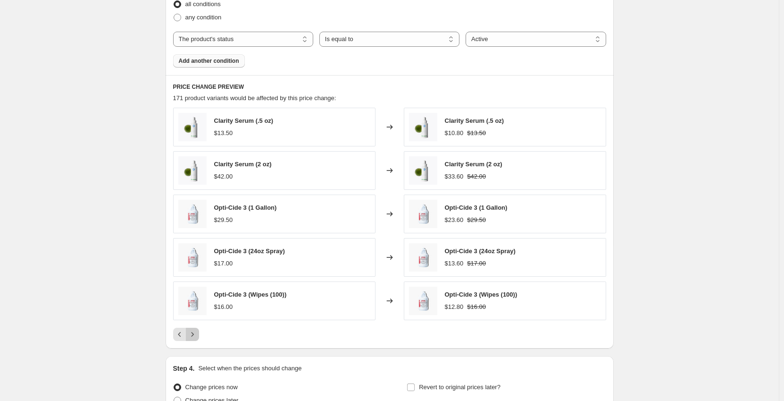
click at [197, 336] on icon "Next" at bounding box center [192, 333] width 9 height 9
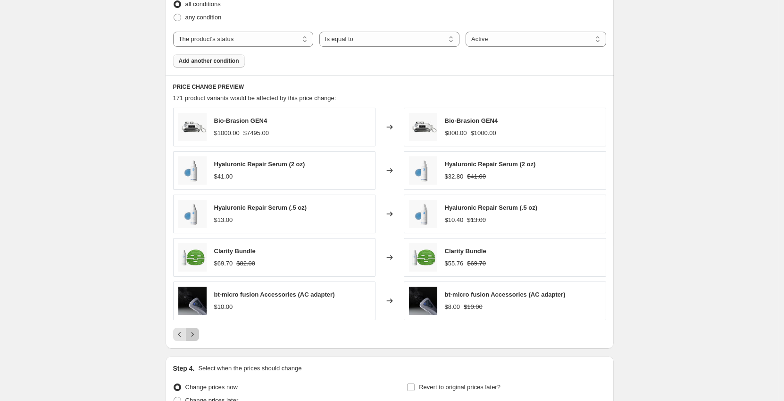
click at [197, 336] on icon "Next" at bounding box center [192, 333] width 9 height 9
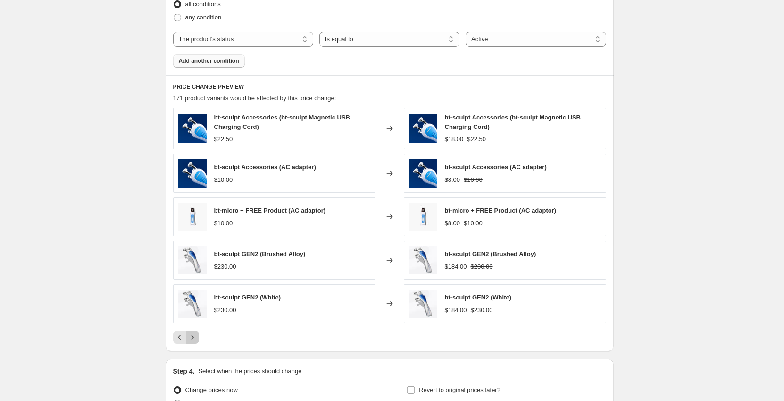
click at [197, 336] on icon "Next" at bounding box center [192, 336] width 9 height 9
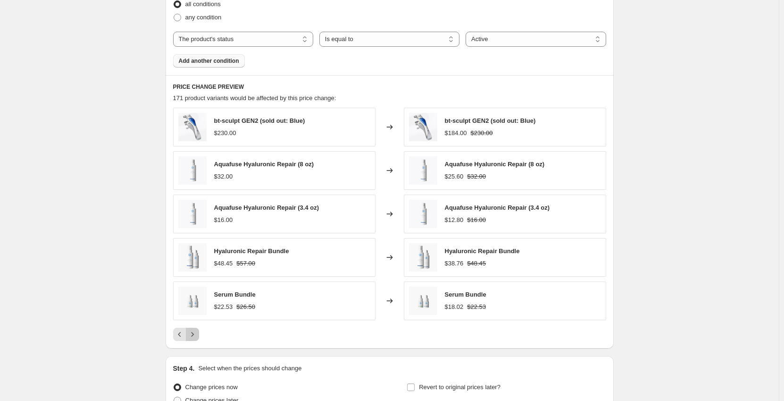
click at [197, 336] on icon "Next" at bounding box center [192, 333] width 9 height 9
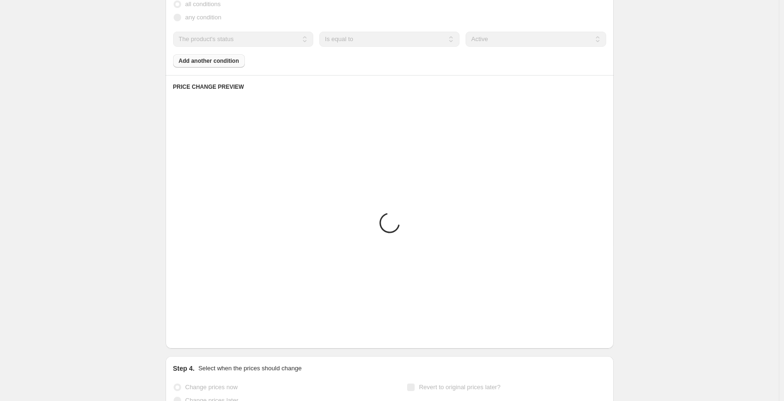
scroll to position [476, 0]
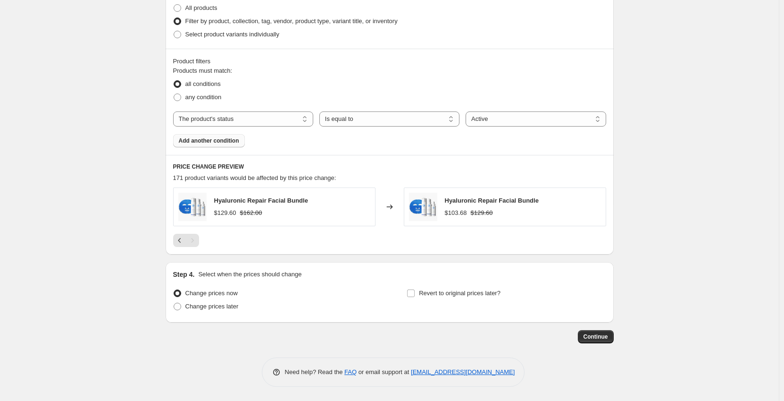
click at [256, 204] on span "Hyaluronic Repair Facial Bundle" at bounding box center [261, 200] width 94 height 7
click at [200, 202] on img at bounding box center [192, 207] width 28 height 28
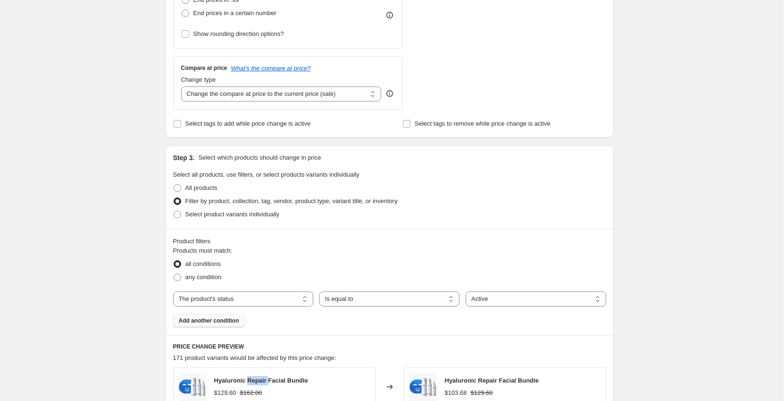
scroll to position [287, 0]
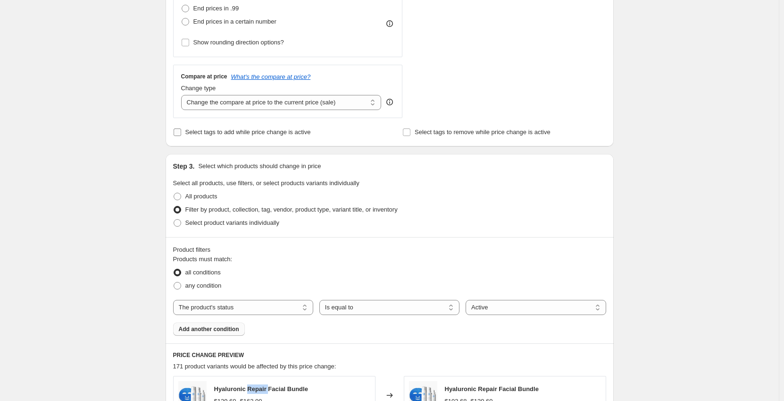
click at [178, 132] on input "Select tags to add while price change is active" at bounding box center [178, 132] width 8 height 8
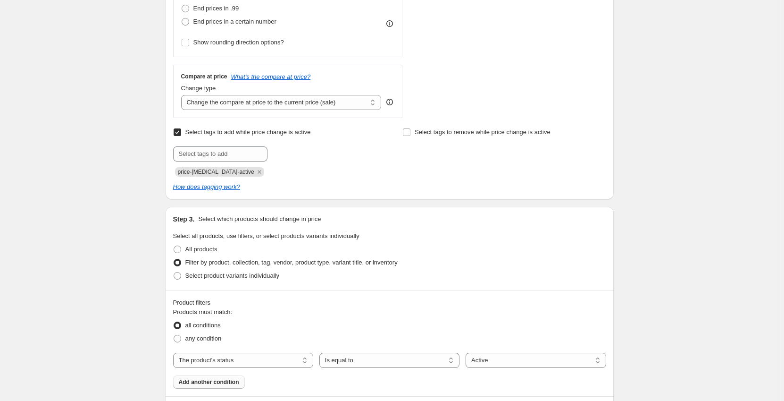
click at [178, 132] on input "Select tags to add while price change is active" at bounding box center [178, 132] width 8 height 8
checkbox input "false"
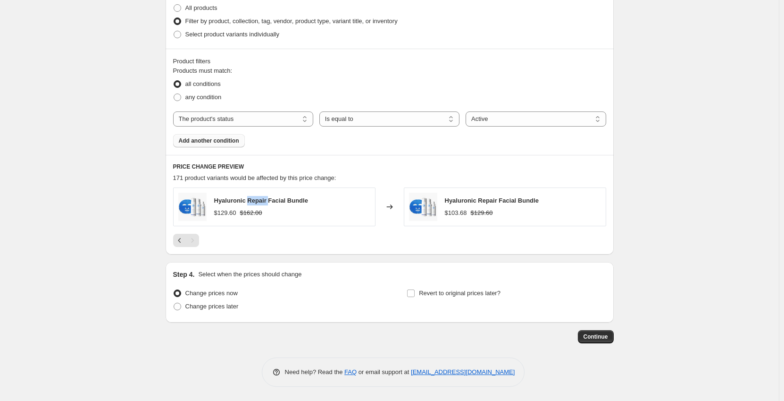
scroll to position [429, 0]
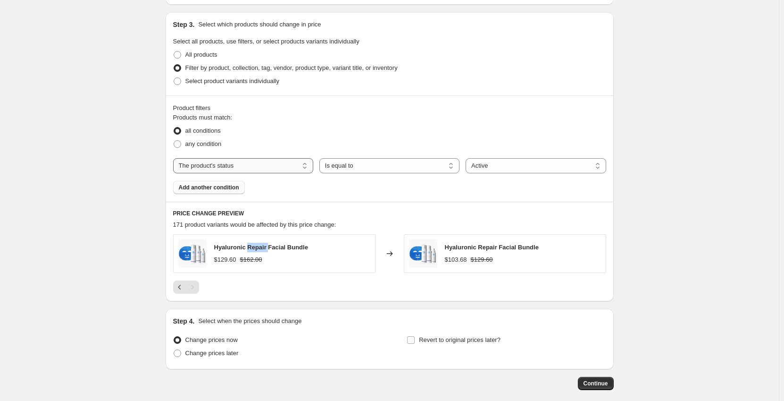
click at [226, 167] on select "The product The product's collection The product's tag The product's vendor The…" at bounding box center [243, 165] width 140 height 15
click at [194, 191] on span "Add another condition" at bounding box center [209, 188] width 60 height 8
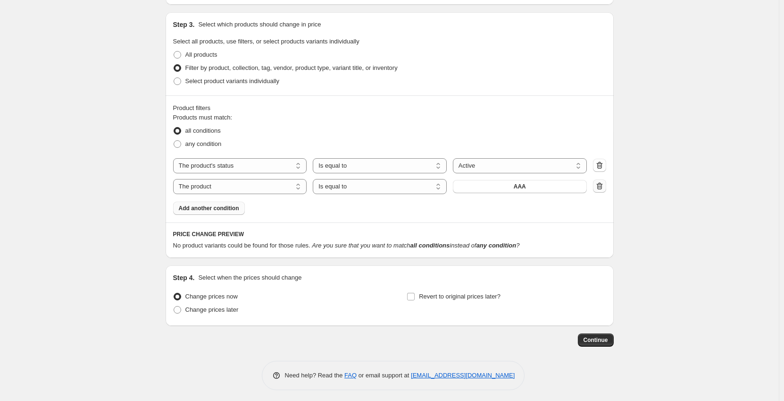
click at [601, 185] on icon "button" at bounding box center [599, 185] width 9 height 9
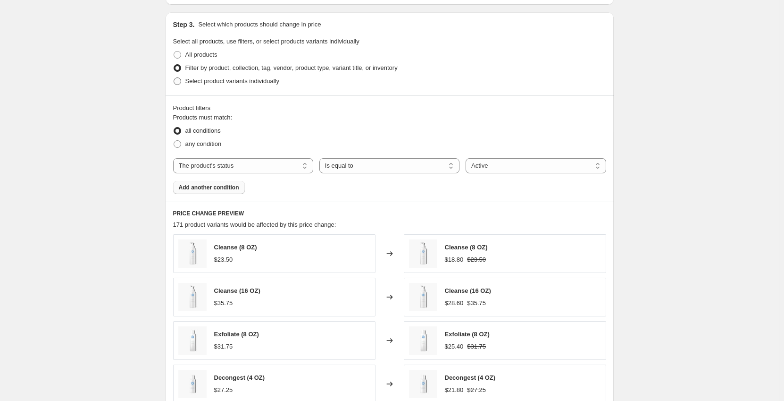
click at [224, 84] on span "Select product variants individually" at bounding box center [232, 80] width 94 height 7
click at [174, 78] on input "Select product variants individually" at bounding box center [174, 77] width 0 height 0
radio input "true"
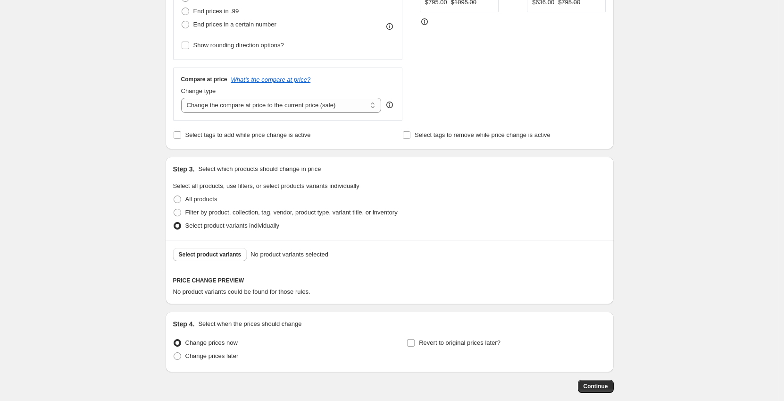
scroll to position [287, 0]
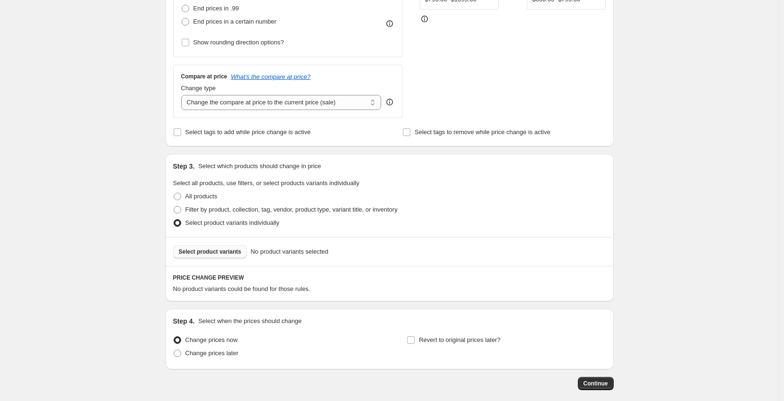
click at [212, 257] on button "Select product variants" at bounding box center [210, 251] width 74 height 13
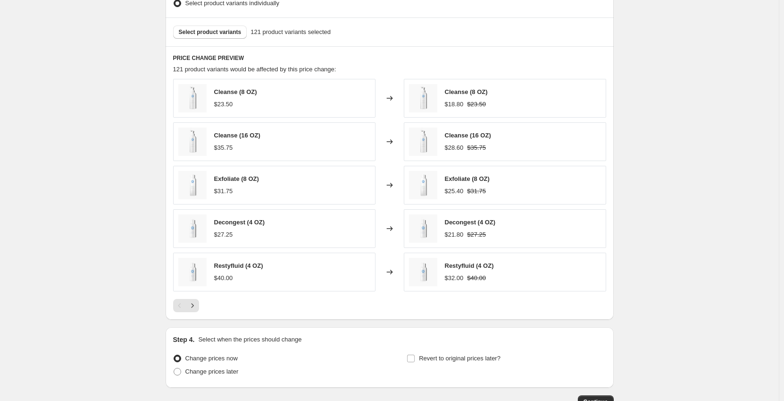
scroll to position [478, 0]
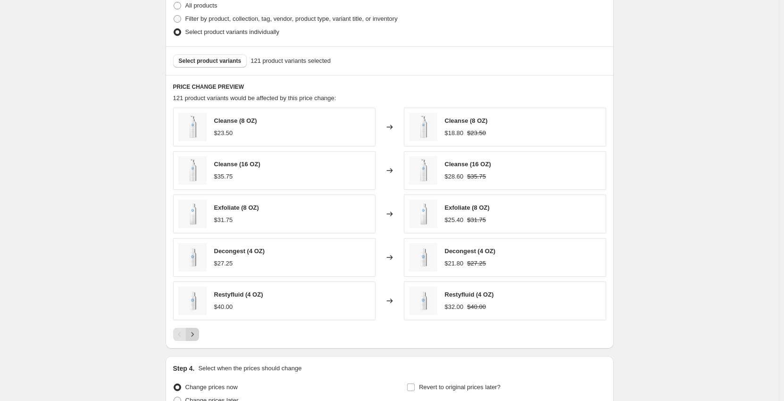
click at [197, 334] on icon "Next" at bounding box center [192, 333] width 9 height 9
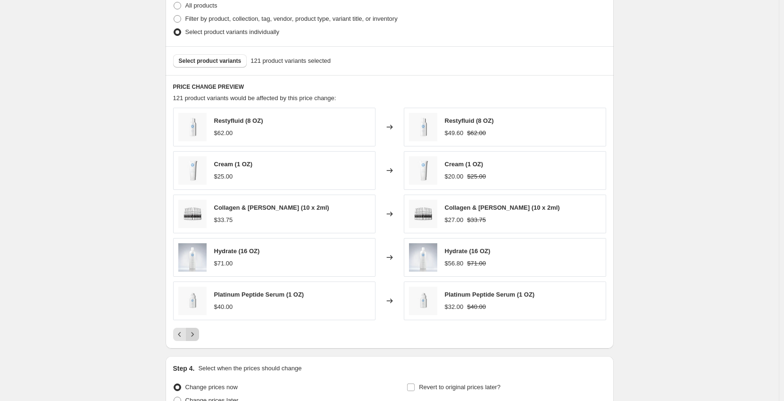
click at [197, 334] on icon "Next" at bounding box center [192, 333] width 9 height 9
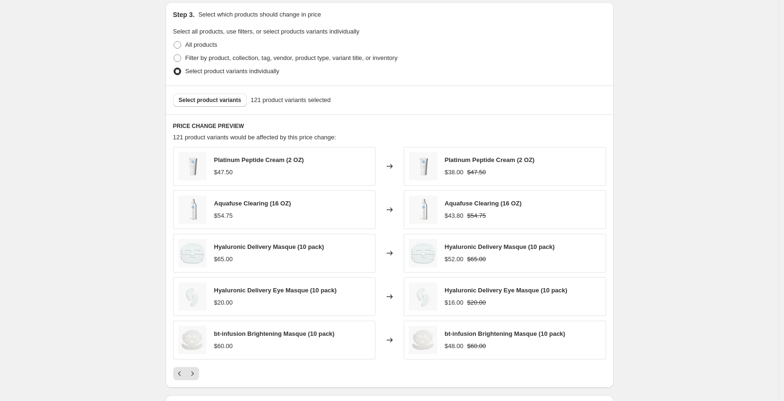
scroll to position [572, 0]
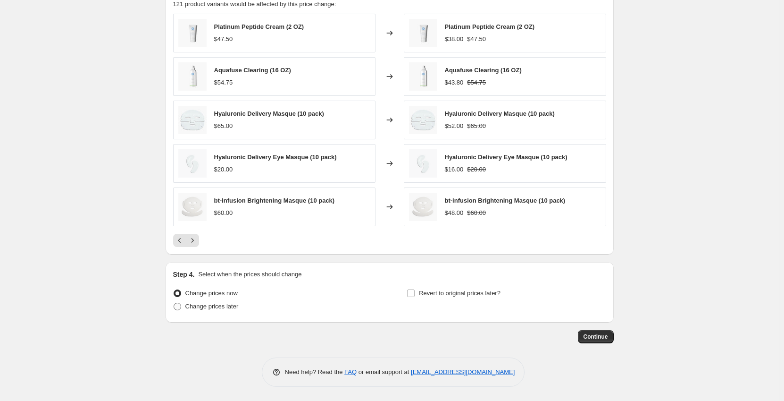
click at [225, 310] on span "Change prices later" at bounding box center [211, 306] width 53 height 7
click at [174, 303] on input "Change prices later" at bounding box center [174, 303] width 0 height 0
radio input "true"
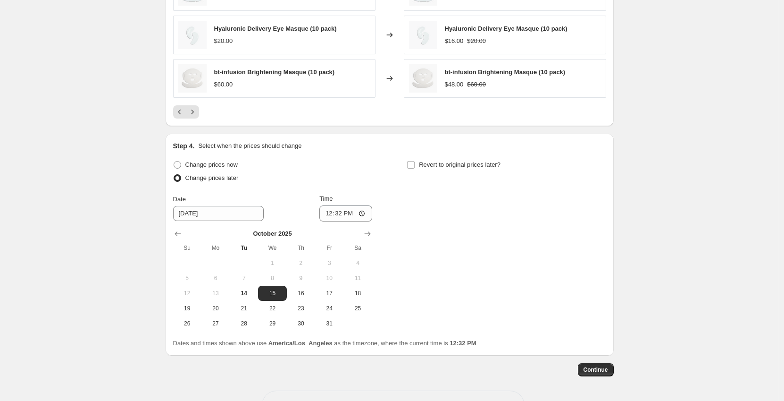
scroll to position [714, 0]
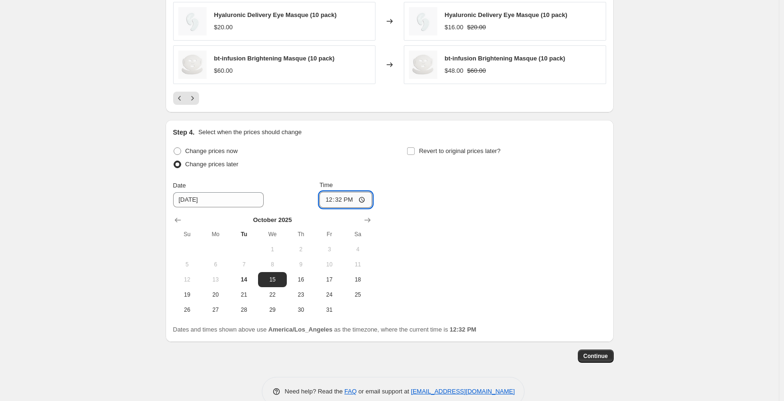
click at [345, 201] on input "12:32" at bounding box center [346, 200] width 53 height 16
click at [362, 197] on input "12:32" at bounding box center [346, 200] width 53 height 16
type input "00:00"
click at [431, 206] on div "Change prices now Change prices later Date 10/15/2025 Time 00:00 October 2025 S…" at bounding box center [389, 230] width 433 height 173
click at [414, 153] on input "Revert to original prices later?" at bounding box center [411, 151] width 8 height 8
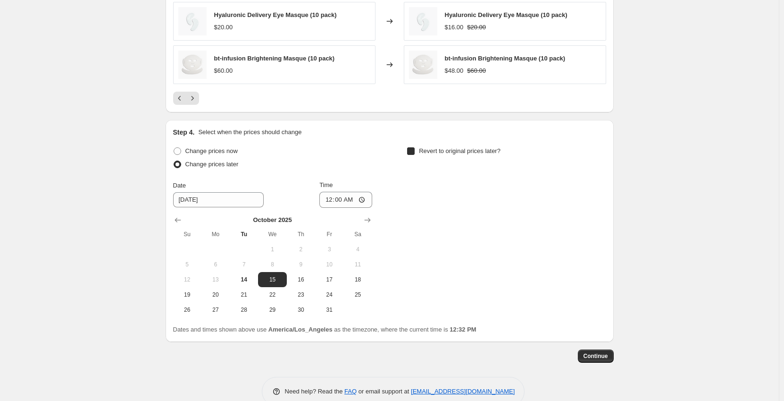
checkbox input "true"
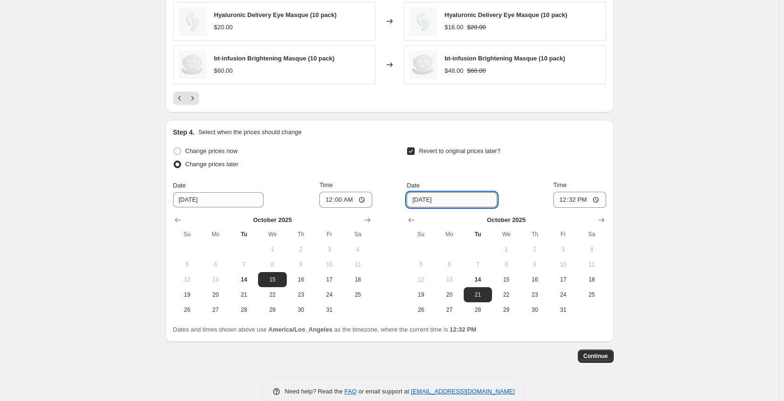
click at [432, 200] on input "10/21/2025" at bounding box center [452, 199] width 91 height 15
click at [413, 201] on input "10/21/2025" at bounding box center [452, 199] width 91 height 15
click at [439, 199] on input "10/21/2025" at bounding box center [452, 199] width 91 height 15
click at [475, 200] on input "10/21/2025" at bounding box center [452, 199] width 91 height 15
click at [514, 281] on span "15" at bounding box center [506, 280] width 21 height 8
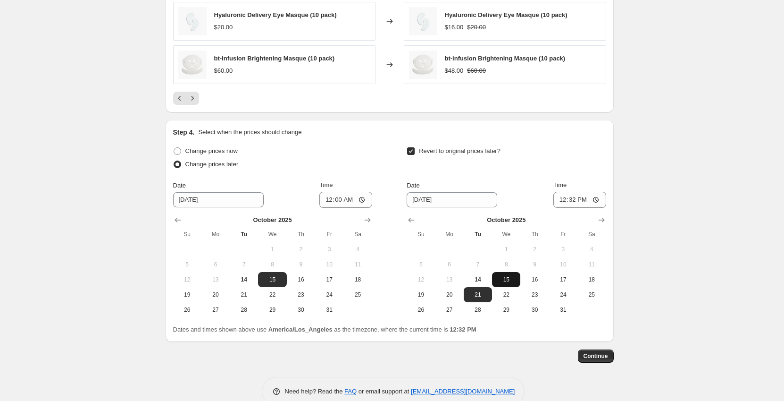
type input "10/15/2025"
click at [580, 203] on input "12:32" at bounding box center [580, 200] width 53 height 16
click at [576, 200] on input "12:32" at bounding box center [580, 200] width 53 height 16
click at [596, 200] on input "12:32" at bounding box center [580, 200] width 53 height 16
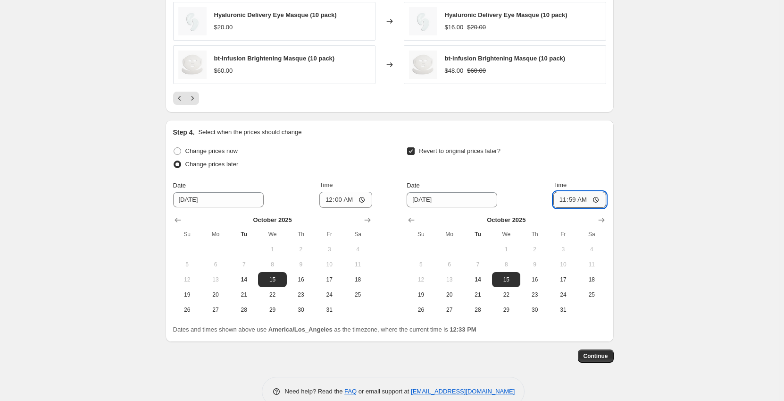
click at [598, 193] on input "11:59" at bounding box center [580, 200] width 53 height 16
click at [583, 200] on input "11:59" at bounding box center [580, 200] width 53 height 16
click at [595, 200] on input "11:59" at bounding box center [580, 200] width 53 height 16
type input "23:59"
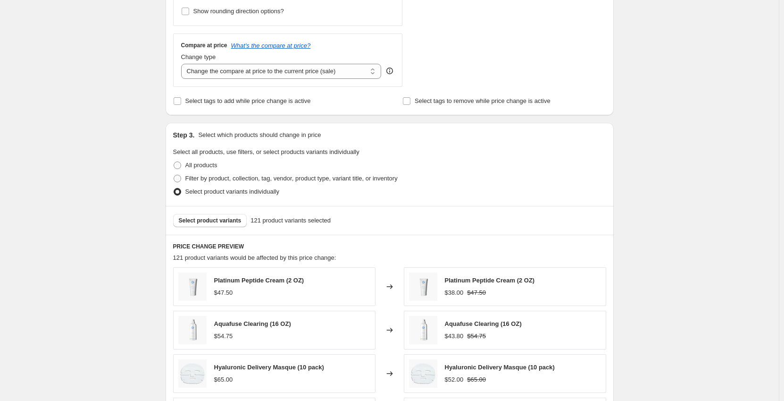
scroll to position [242, 0]
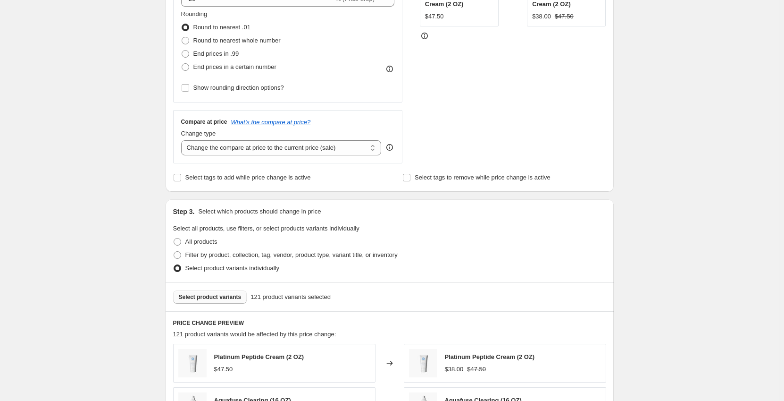
click at [225, 297] on span "Select product variants" at bounding box center [210, 297] width 63 height 8
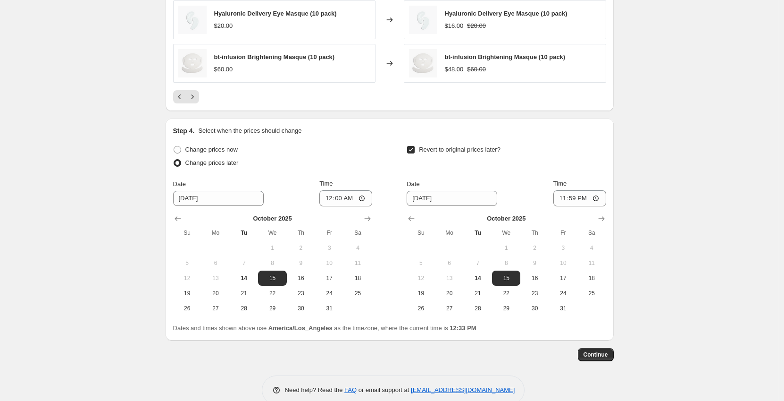
scroll to position [733, 0]
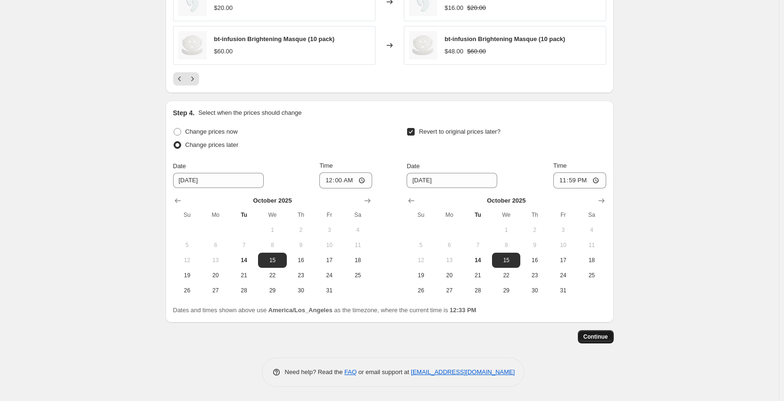
click at [599, 341] on button "Continue" at bounding box center [596, 336] width 36 height 13
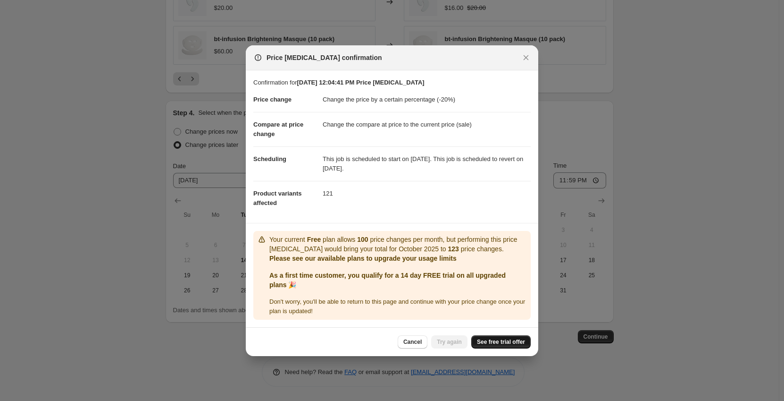
click at [493, 339] on span "See free trial offer" at bounding box center [501, 342] width 48 height 8
click at [706, 122] on div at bounding box center [392, 200] width 784 height 401
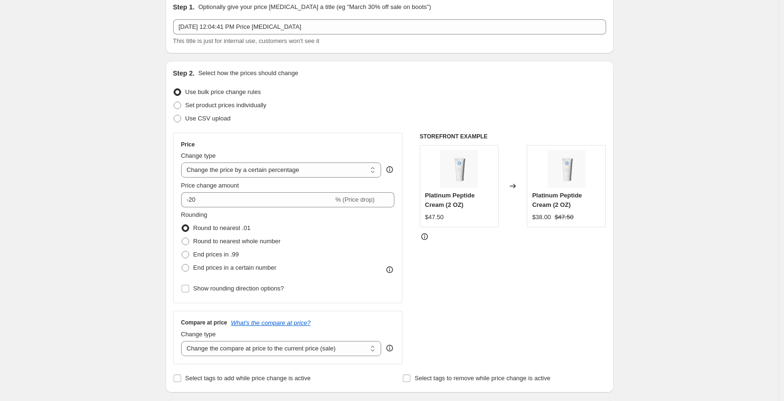
scroll to position [0, 0]
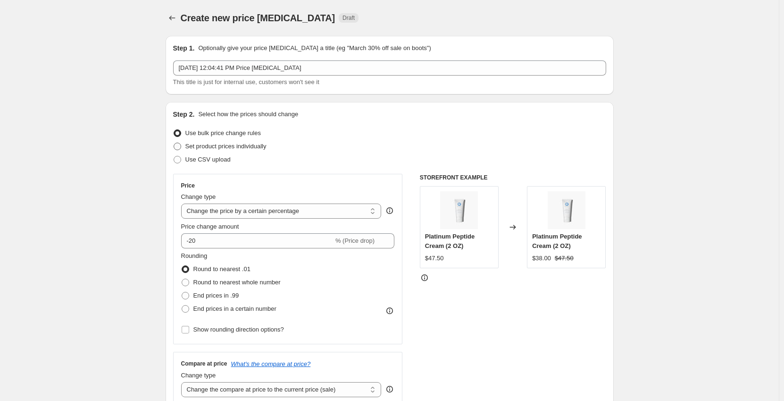
click at [253, 148] on span "Set product prices individually" at bounding box center [225, 146] width 81 height 7
click at [174, 143] on input "Set product prices individually" at bounding box center [174, 143] width 0 height 0
radio input "true"
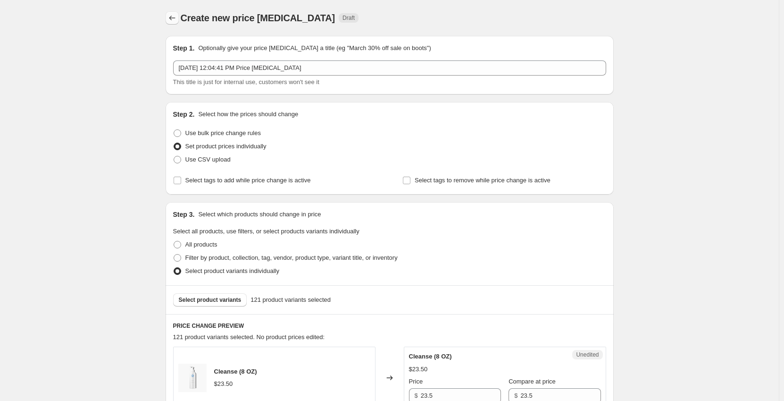
click at [172, 21] on icon "Price change jobs" at bounding box center [172, 17] width 9 height 9
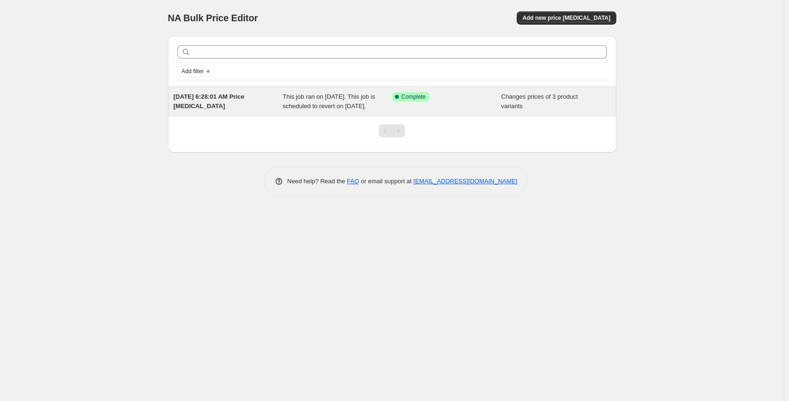
click at [217, 99] on span "[DATE] 6:28:01 AM Price [MEDICAL_DATA]" at bounding box center [209, 101] width 71 height 17
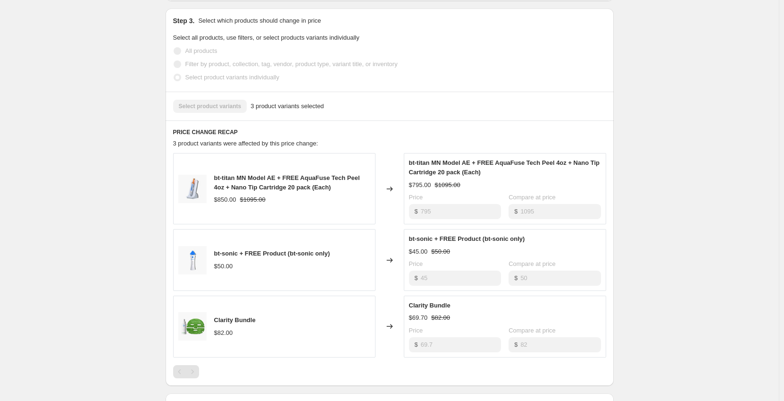
scroll to position [330, 0]
